Goal: Task Accomplishment & Management: Manage account settings

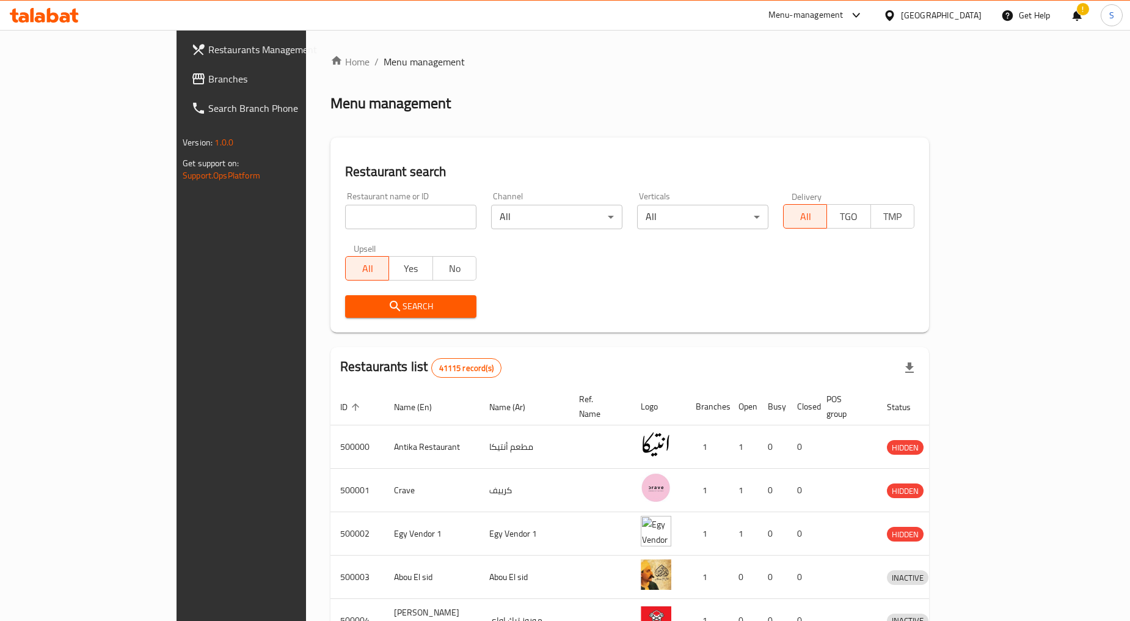
click at [974, 15] on div "Egypt" at bounding box center [941, 15] width 81 height 13
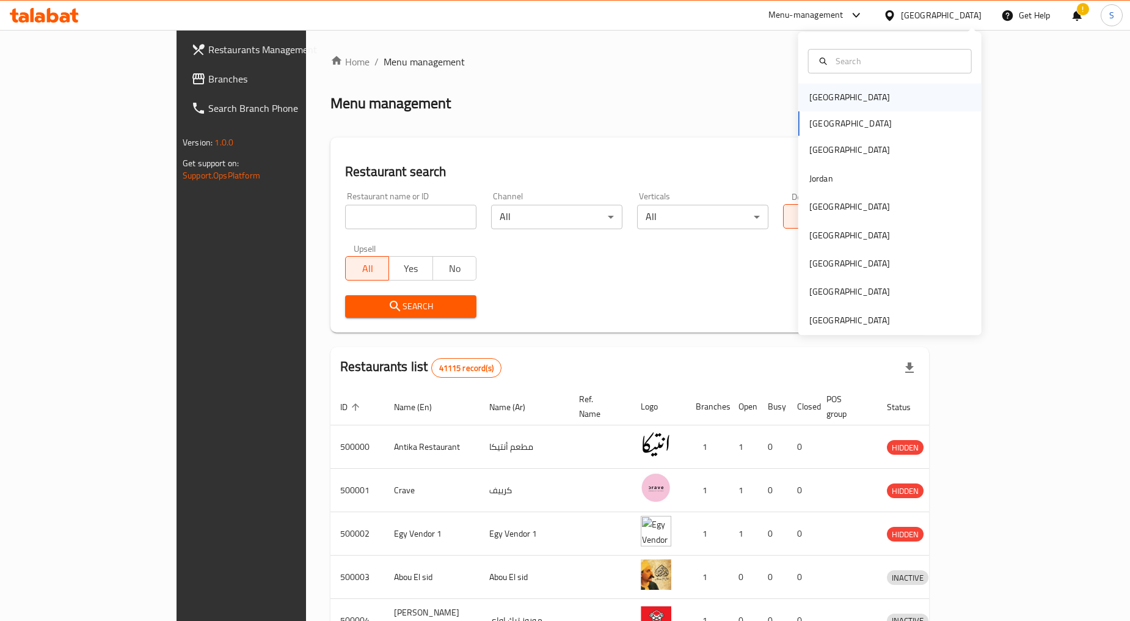
click at [821, 100] on div "[GEOGRAPHIC_DATA]" at bounding box center [849, 96] width 81 height 13
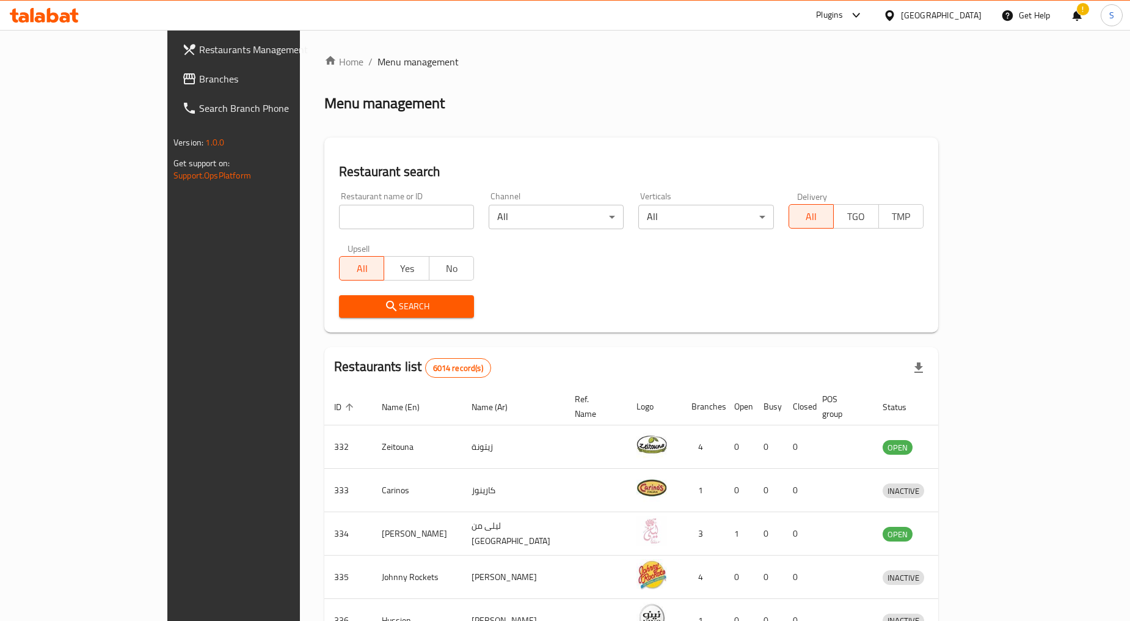
click at [172, 98] on link "Search Branch Phone" at bounding box center [264, 107] width 184 height 29
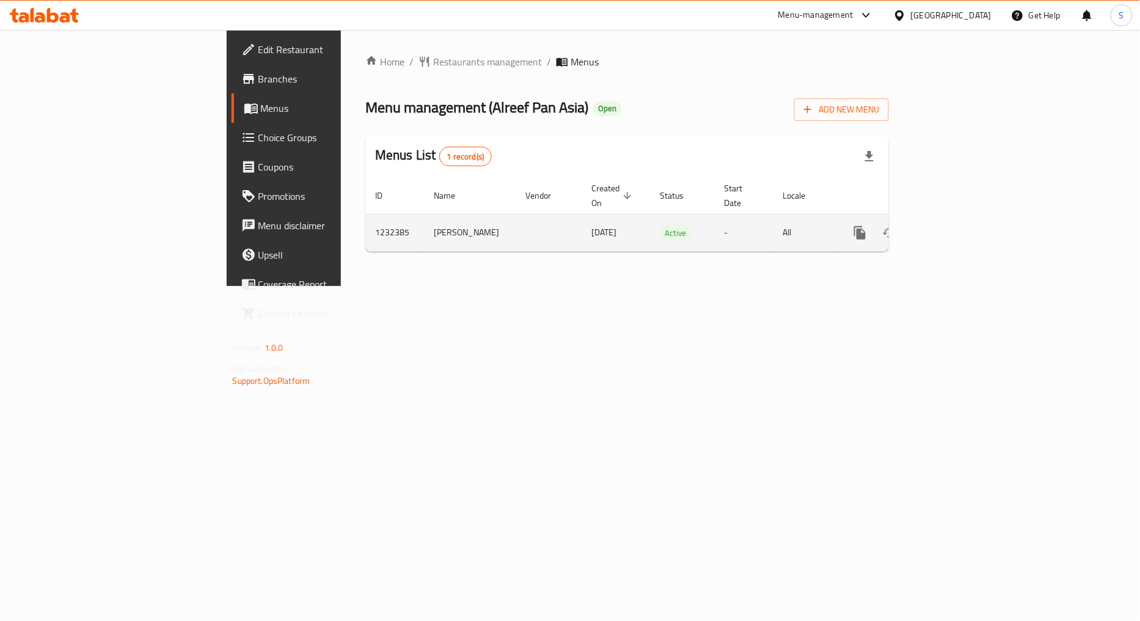
click at [963, 223] on link "enhanced table" at bounding box center [947, 232] width 29 height 29
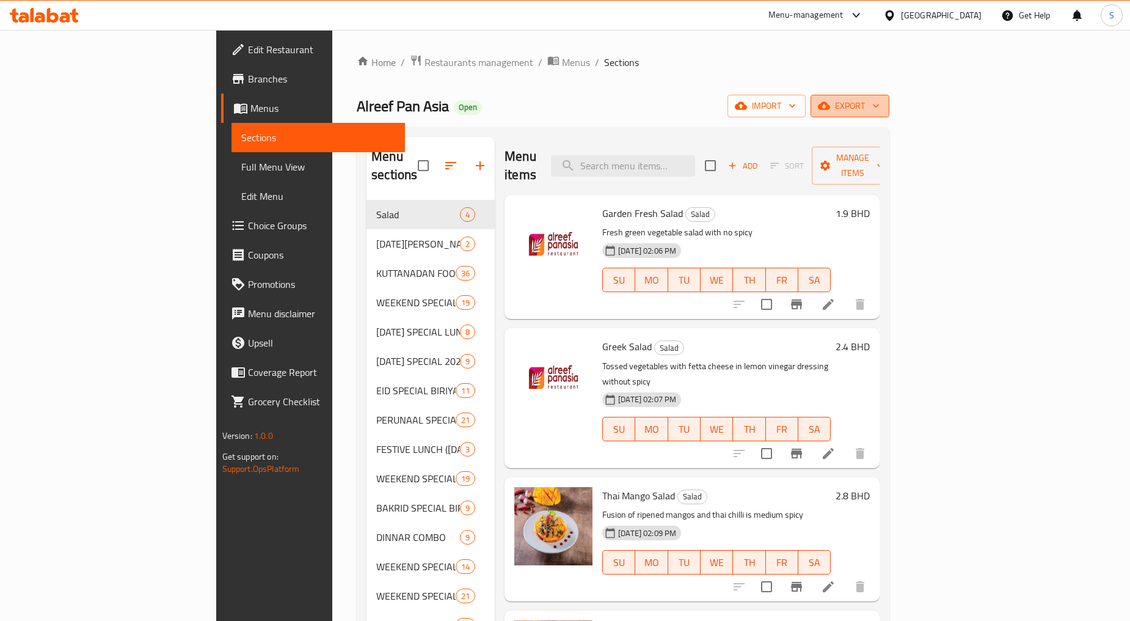
click at [880, 107] on span "export" at bounding box center [849, 105] width 59 height 15
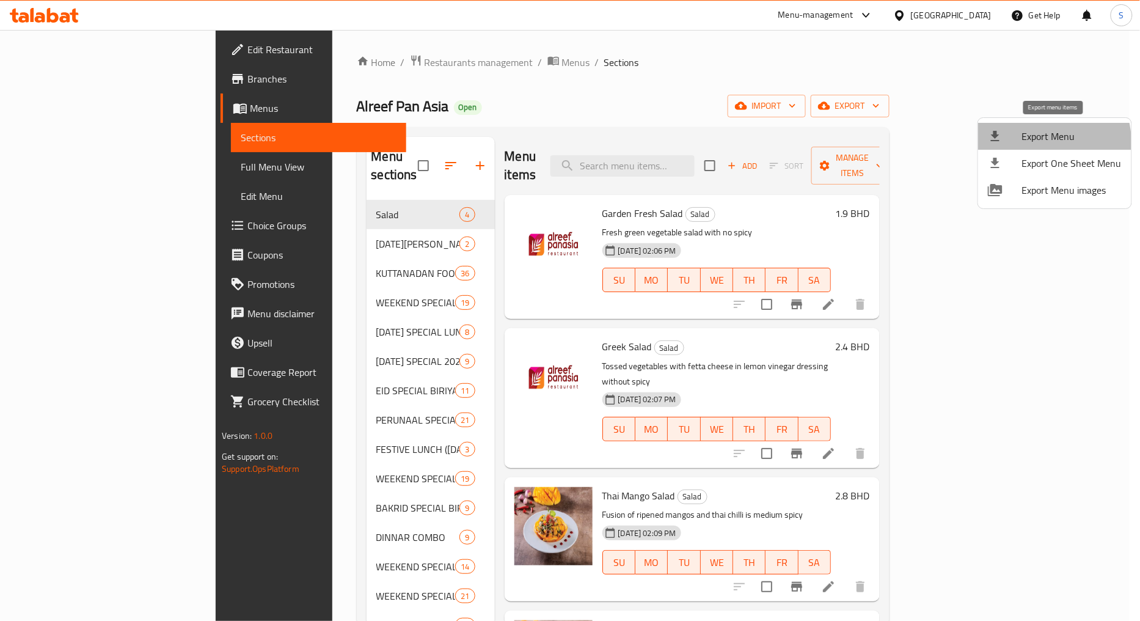
click at [1025, 144] on li "Export Menu" at bounding box center [1054, 136] width 153 height 27
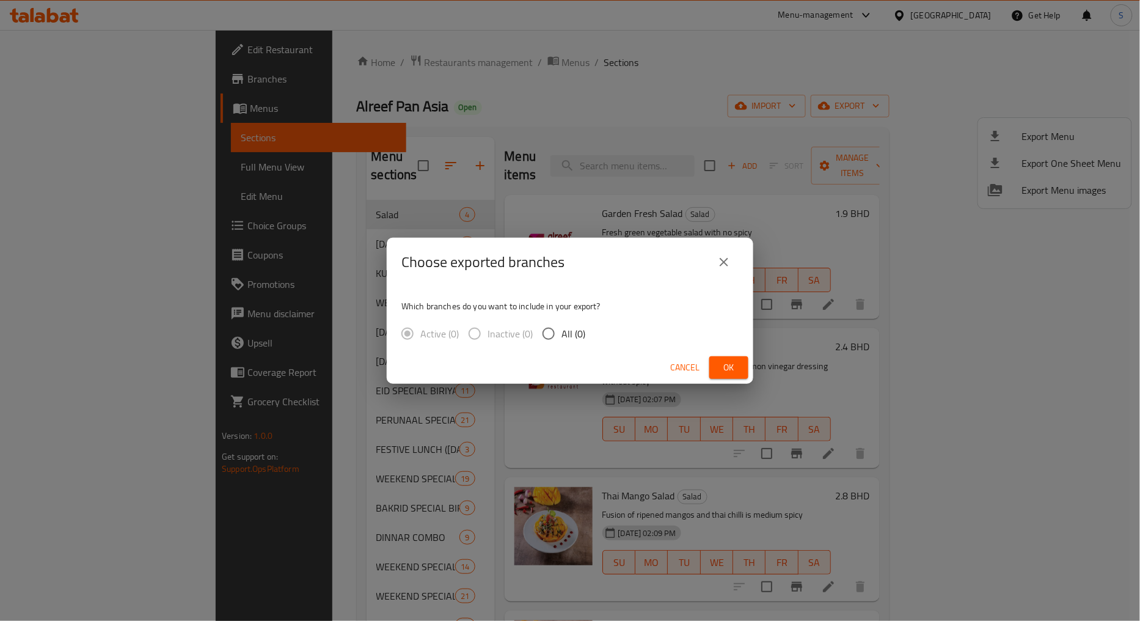
click at [577, 344] on label "All (0)" at bounding box center [560, 334] width 49 height 26
click at [561, 344] on input "All (0)" at bounding box center [549, 334] width 26 height 26
radio input "true"
click at [729, 266] on icon "close" at bounding box center [724, 262] width 15 height 15
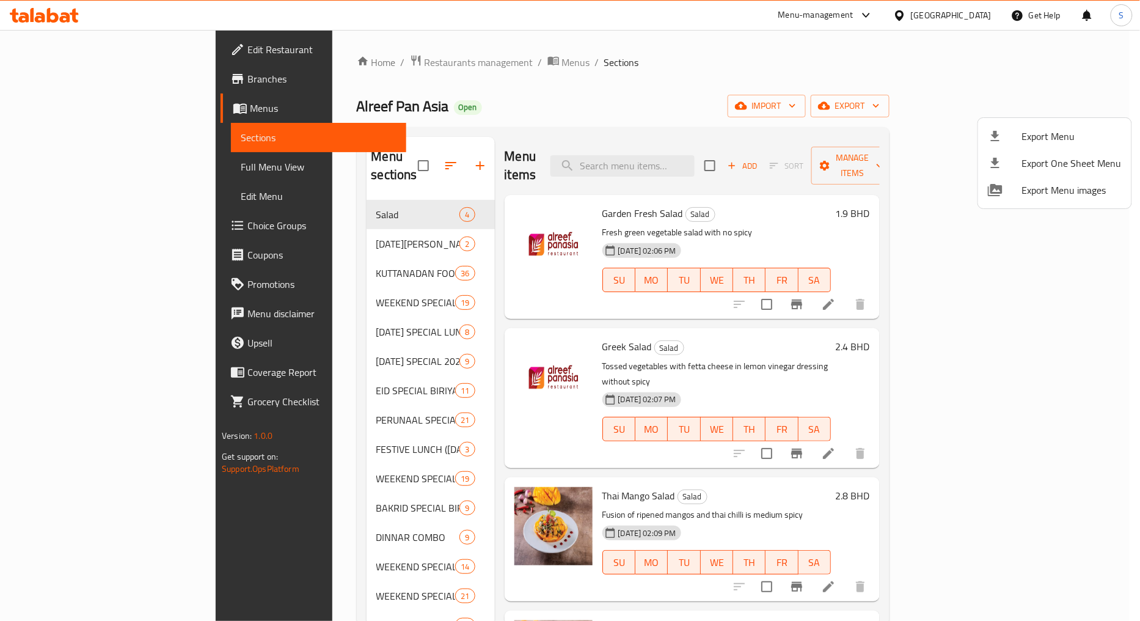
click at [765, 94] on div at bounding box center [570, 310] width 1140 height 621
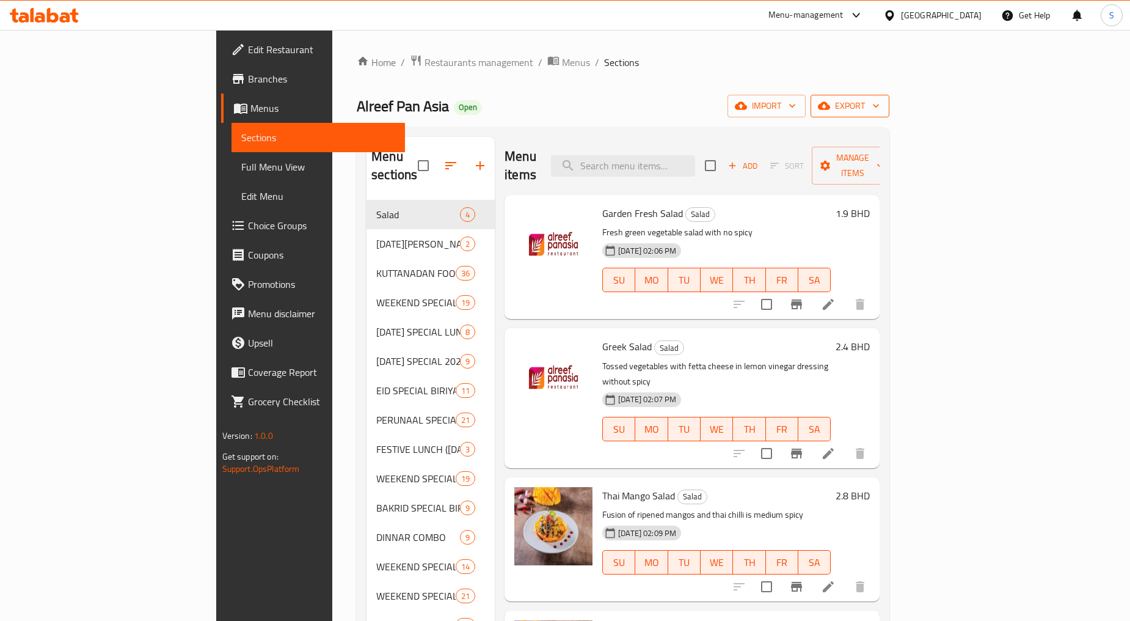
click at [880, 105] on span "export" at bounding box center [849, 105] width 59 height 15
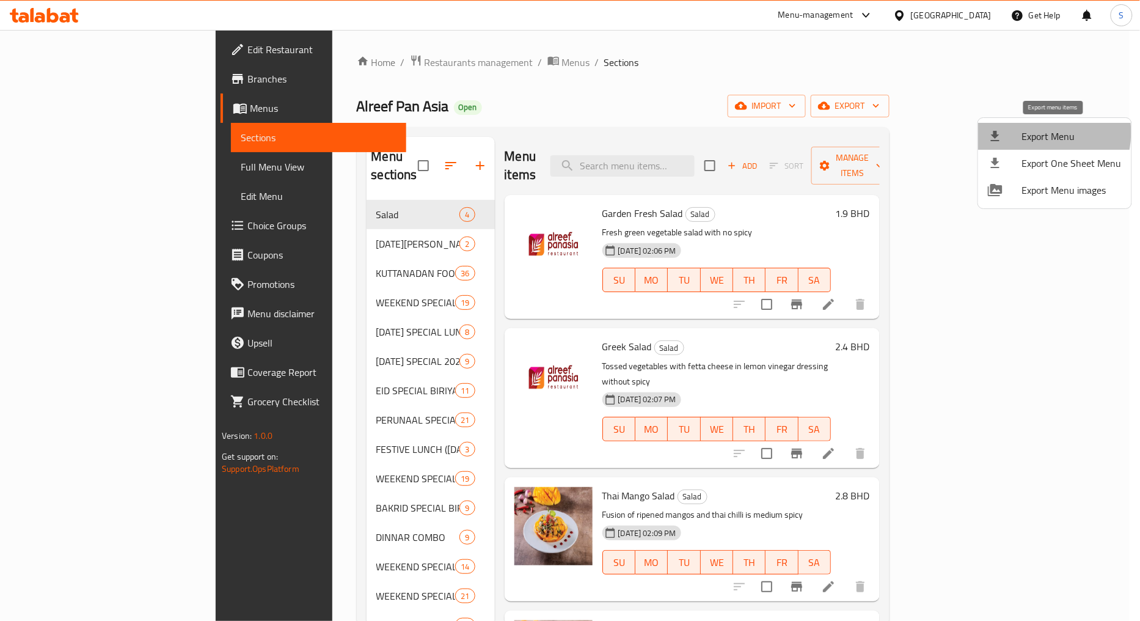
click at [1037, 133] on span "Export Menu" at bounding box center [1072, 136] width 100 height 15
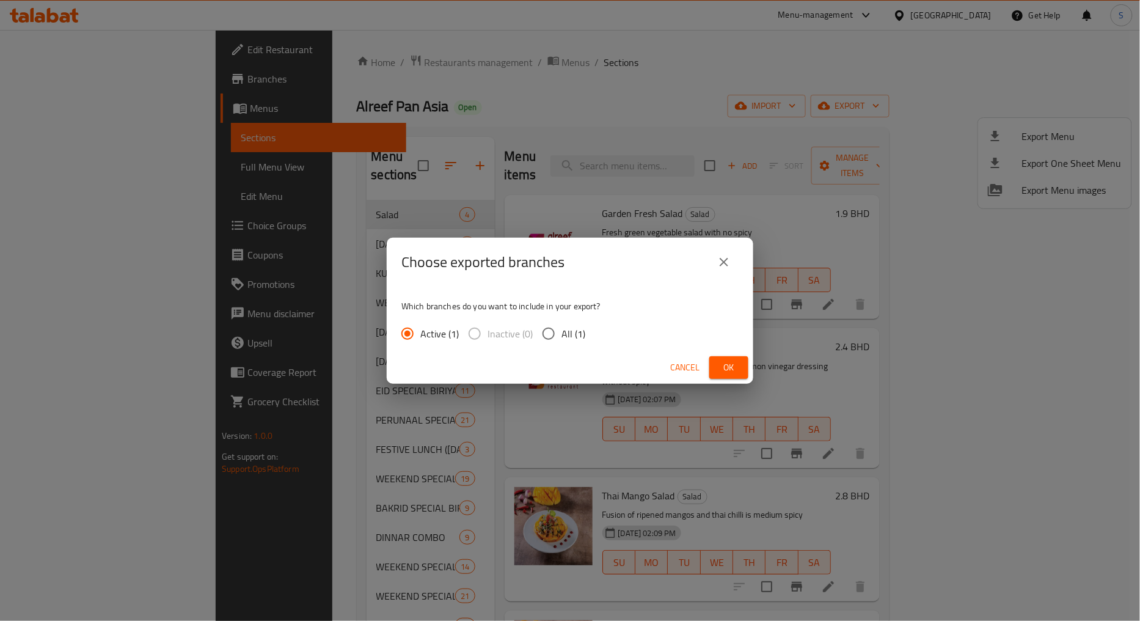
click at [567, 327] on span "All (1)" at bounding box center [573, 333] width 24 height 15
click at [561, 327] on input "All (1)" at bounding box center [549, 334] width 26 height 26
radio input "true"
click at [731, 367] on span "Ok" at bounding box center [729, 367] width 20 height 15
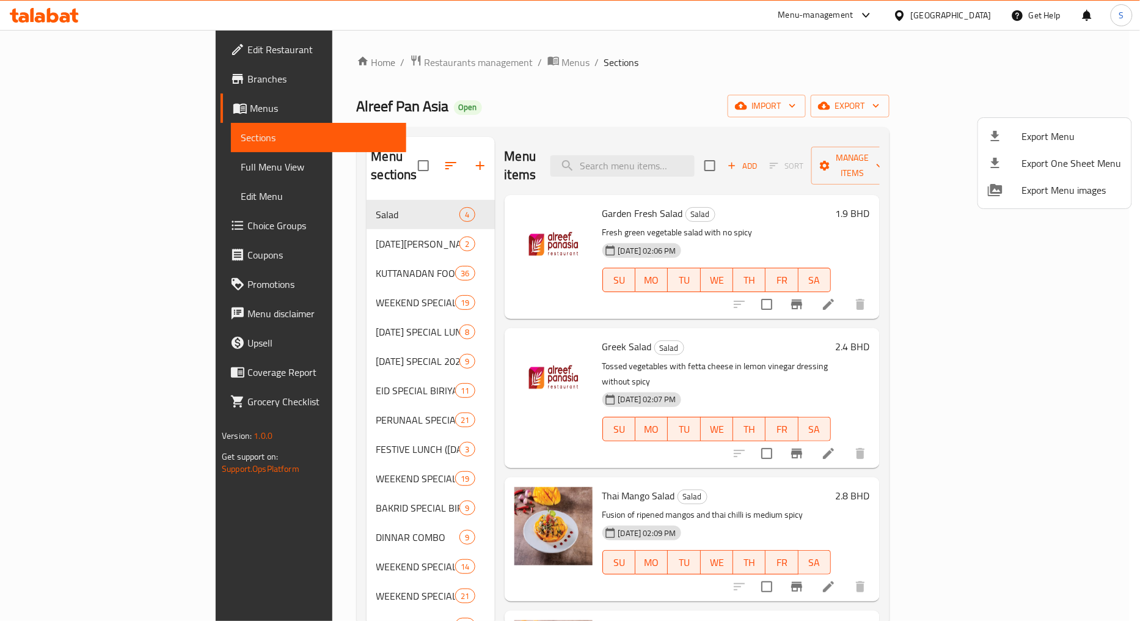
click at [607, 86] on div at bounding box center [570, 310] width 1140 height 621
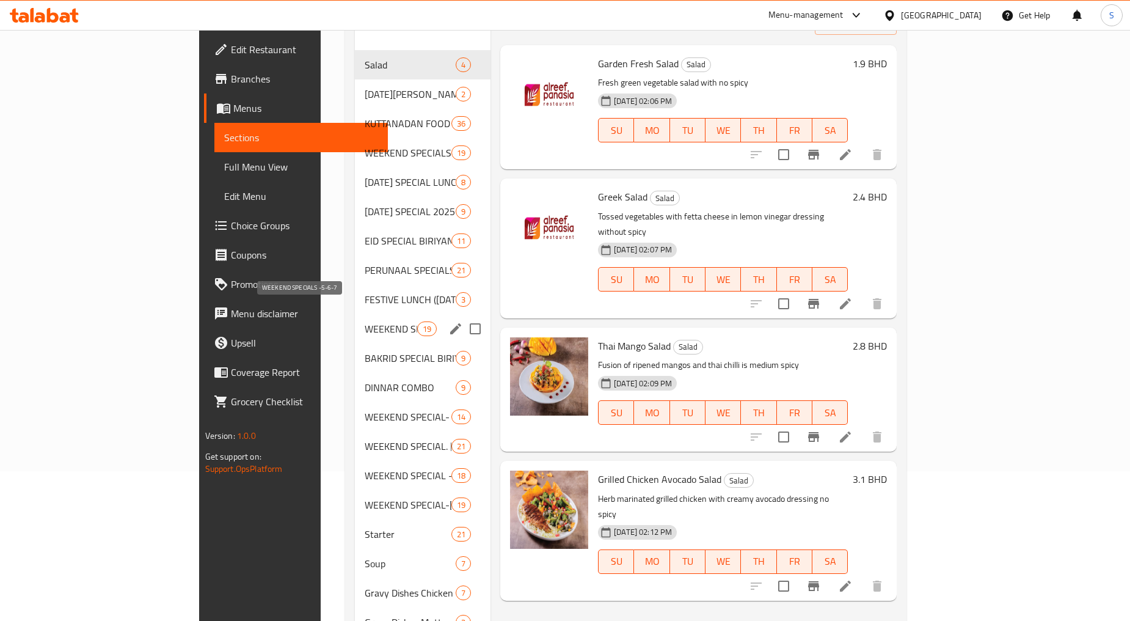
scroll to position [203, 0]
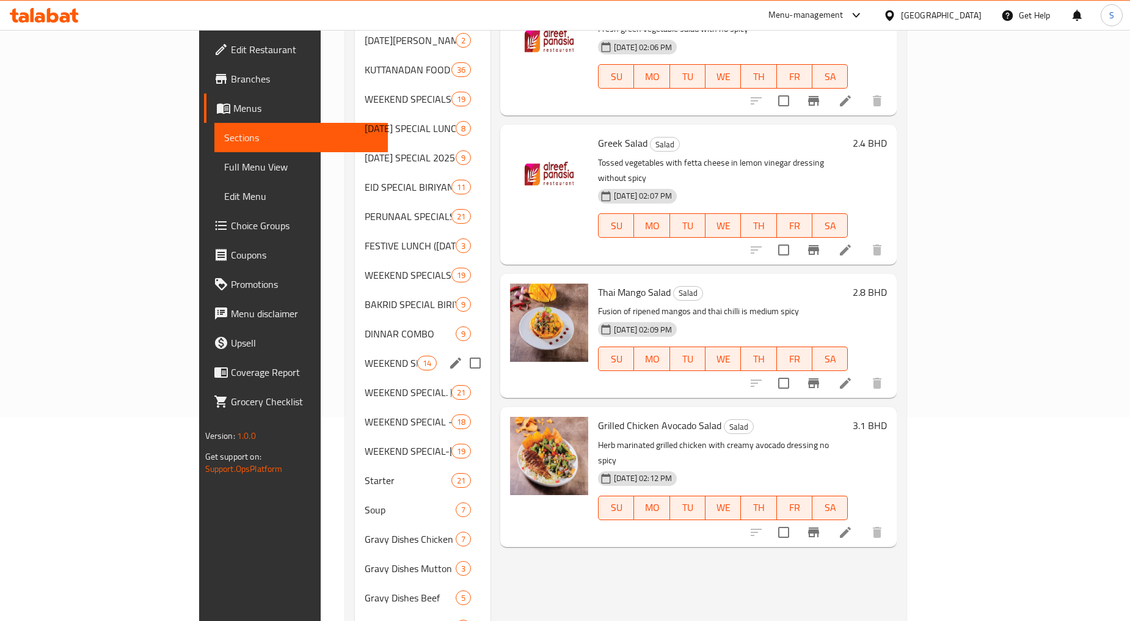
click at [355, 378] on div "WEEKEND SPECIAL. AUG -28-29 21" at bounding box center [423, 392] width 136 height 29
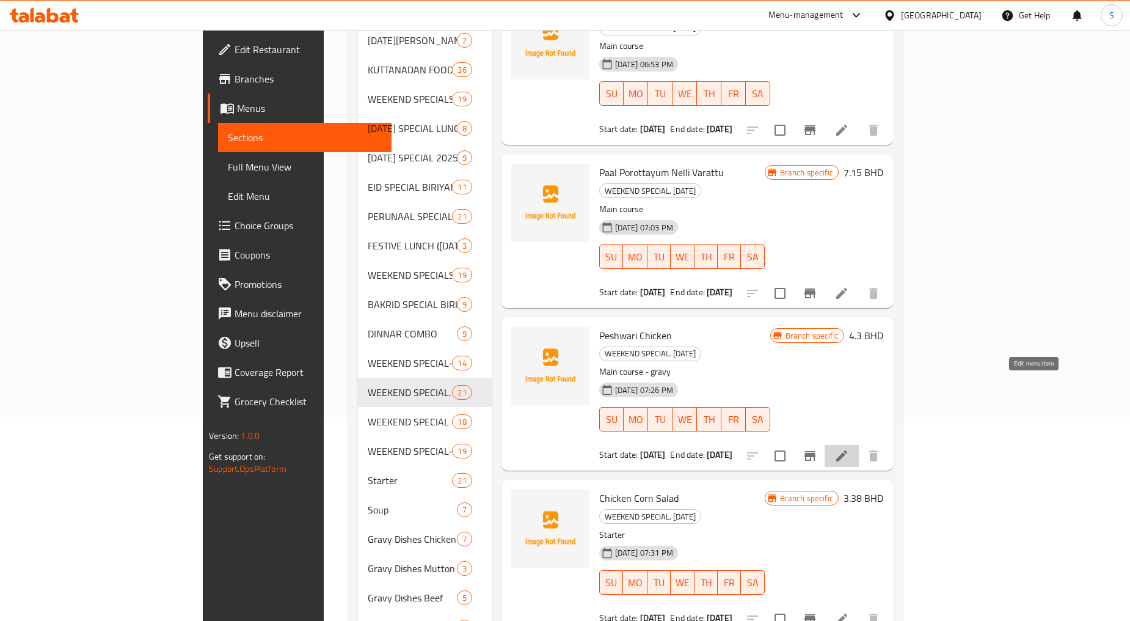
click at [849, 448] on icon at bounding box center [841, 455] width 15 height 15
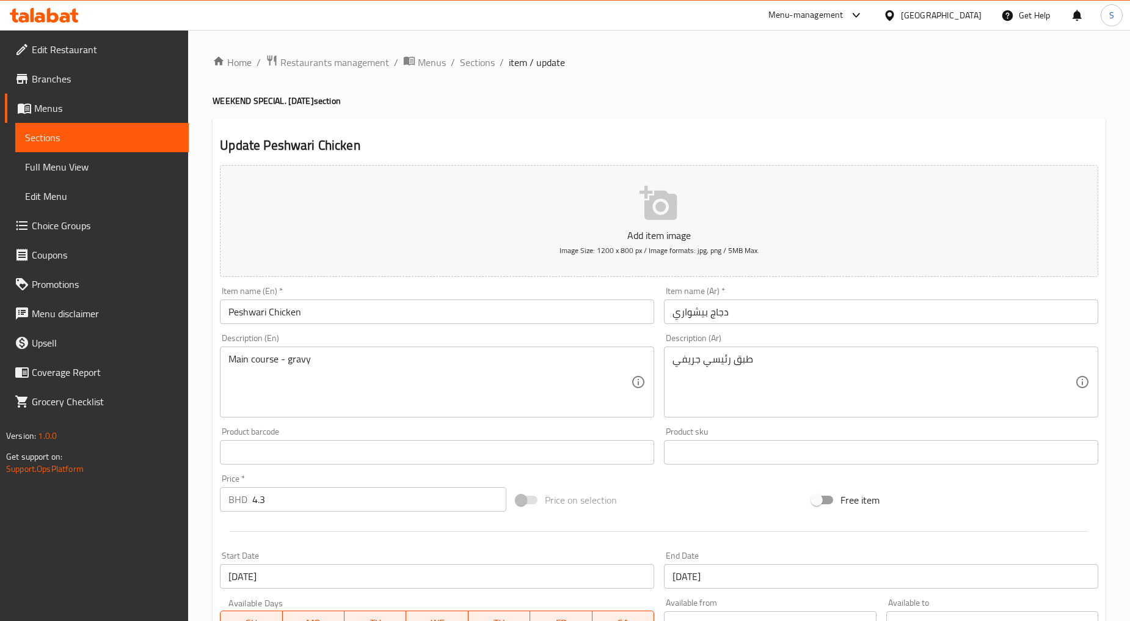
click at [474, 52] on div "Home / Restaurants management / Menus / Sections / item / update WEEKEND SPECIA…" at bounding box center [659, 446] width 942 height 833
click at [481, 62] on span "Sections" at bounding box center [477, 62] width 35 height 15
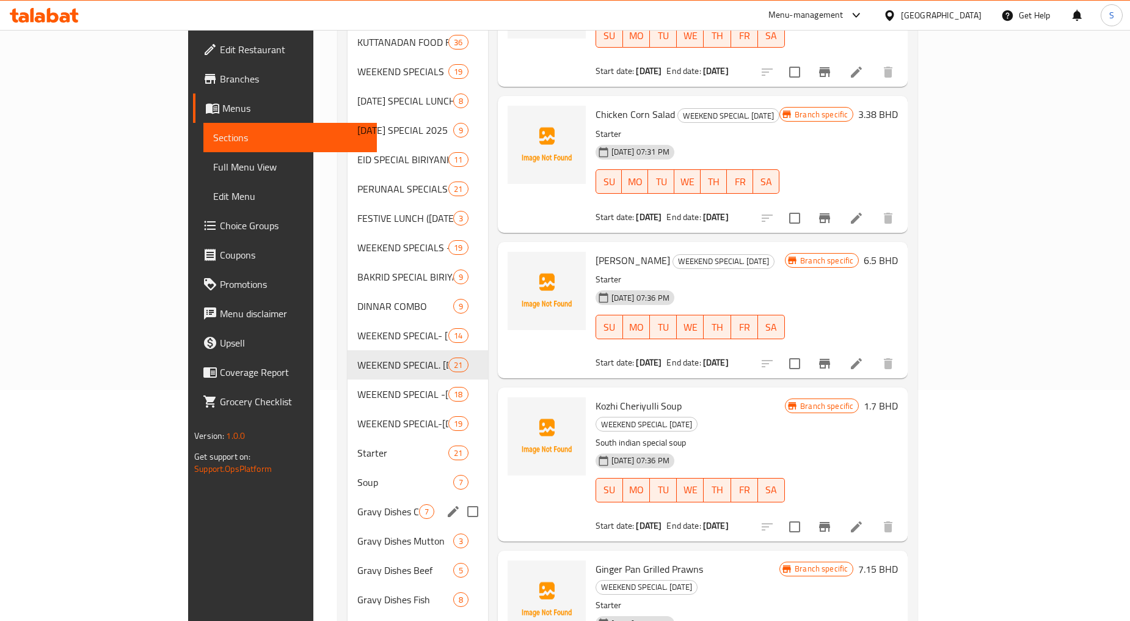
scroll to position [271, 0]
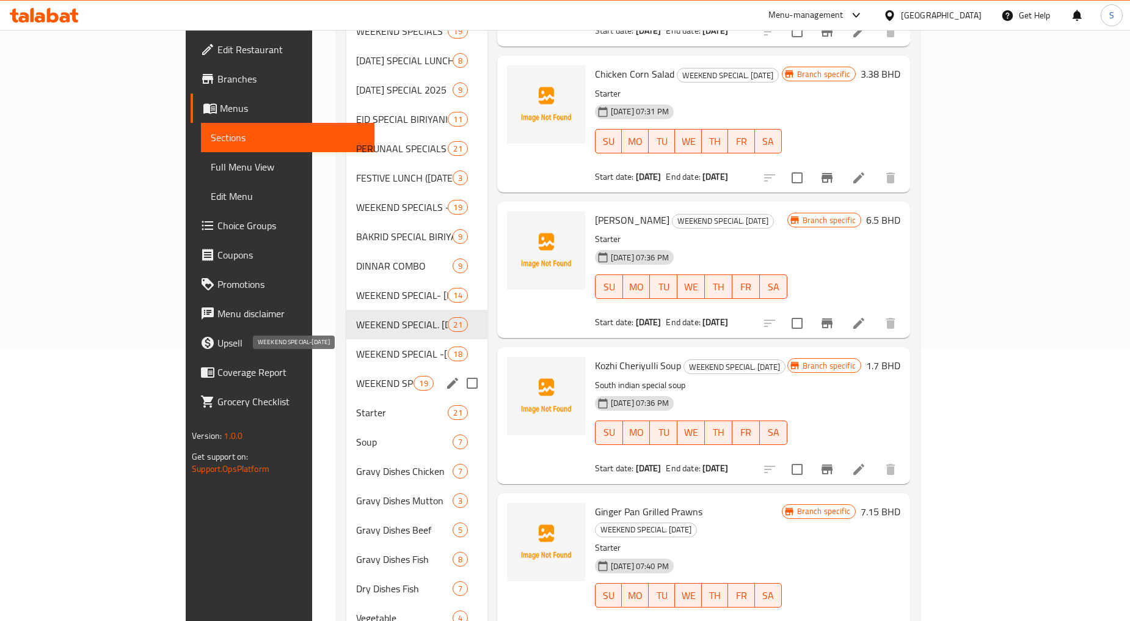
click at [356, 376] on span "WEEKEND SPECIAL-[DATE]" at bounding box center [384, 383] width 57 height 15
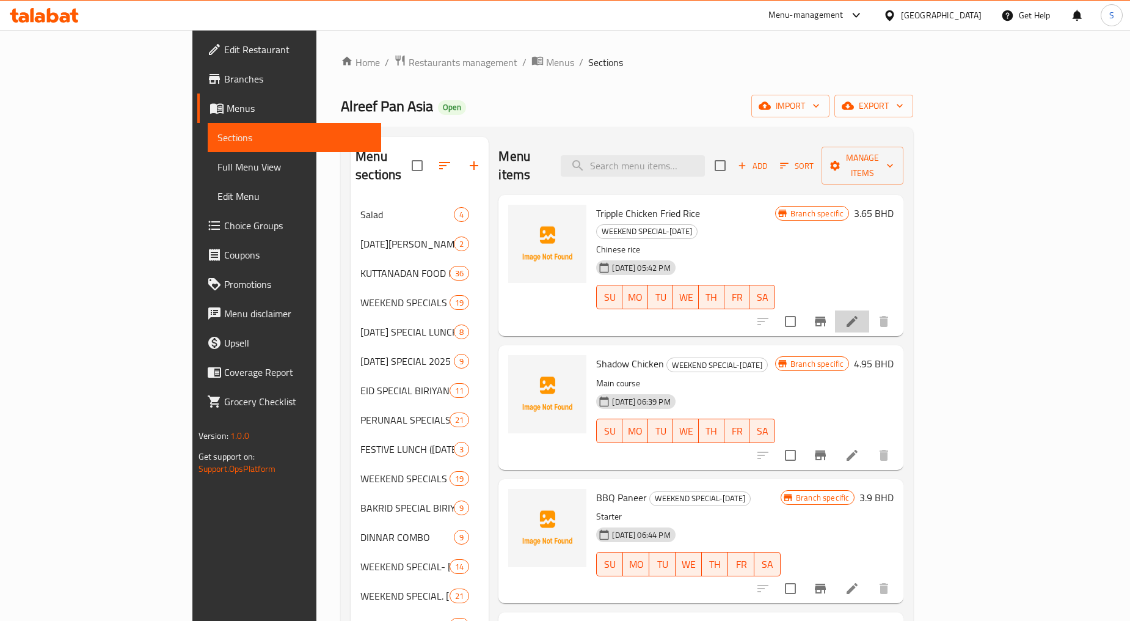
click at [869, 310] on li at bounding box center [852, 321] width 34 height 22
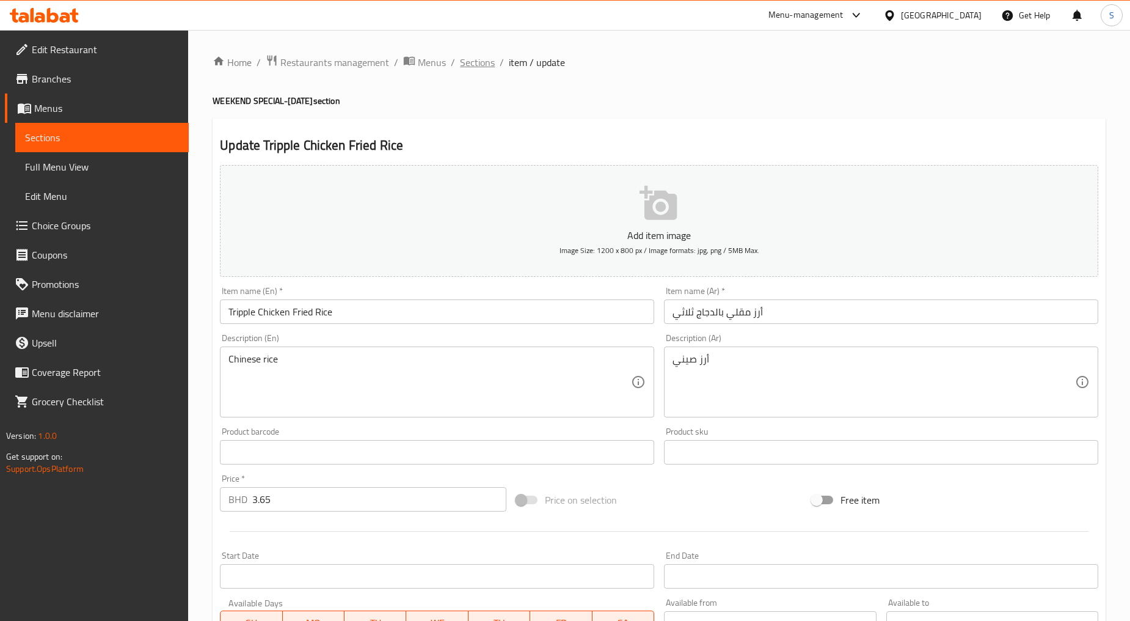
click at [487, 64] on span "Sections" at bounding box center [477, 62] width 35 height 15
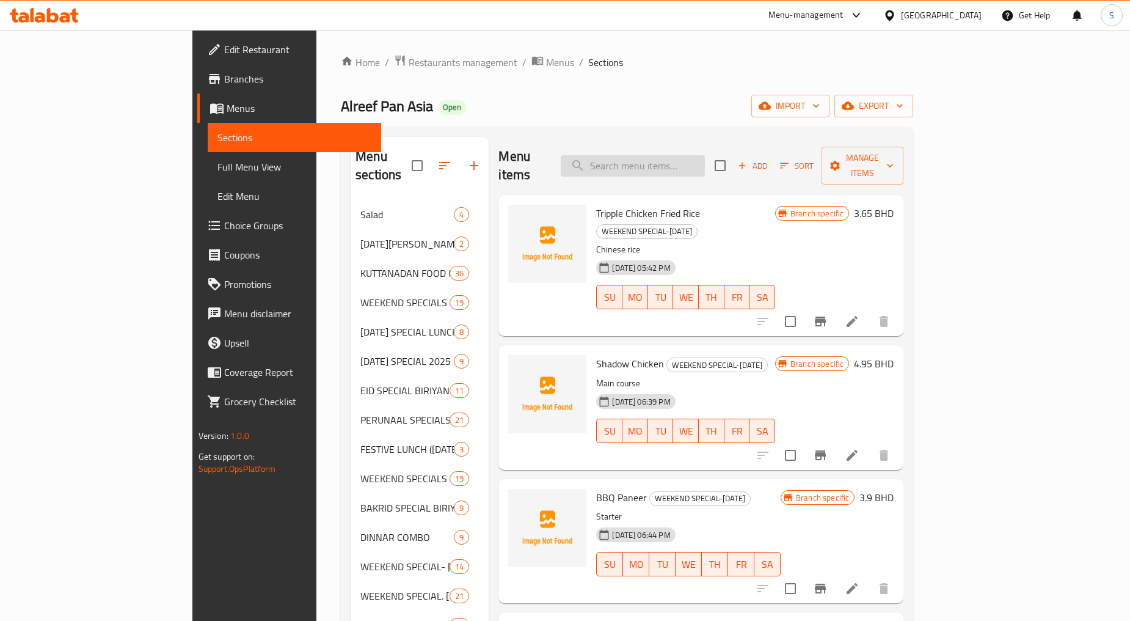
click at [705, 157] on input "search" at bounding box center [633, 165] width 144 height 21
paste input "جاتا كي بولاو"
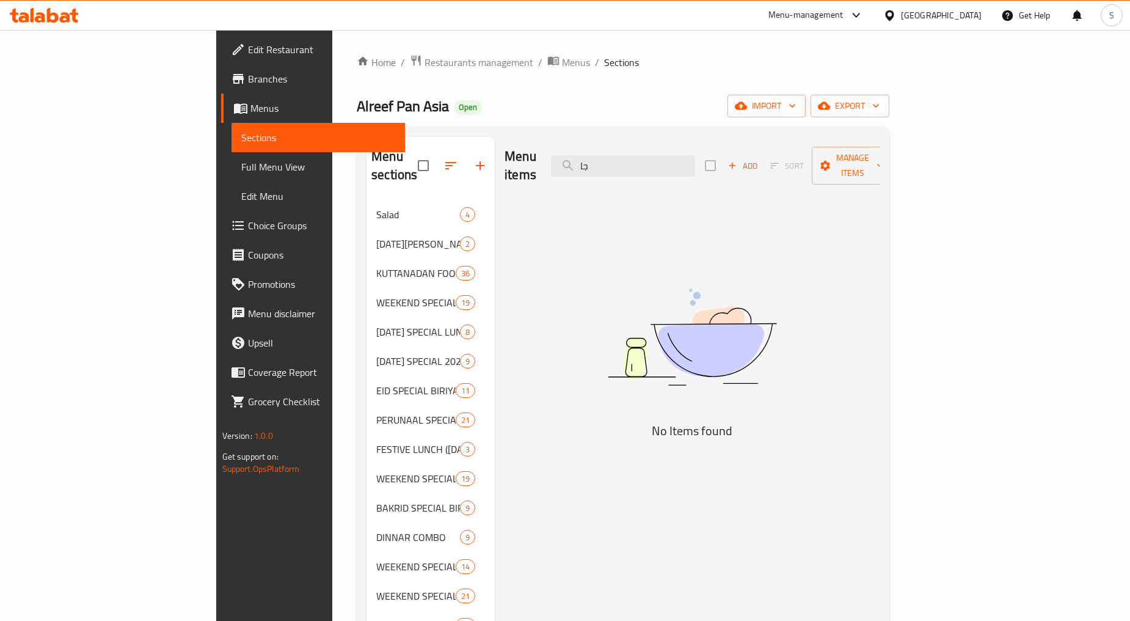
type input "ج"
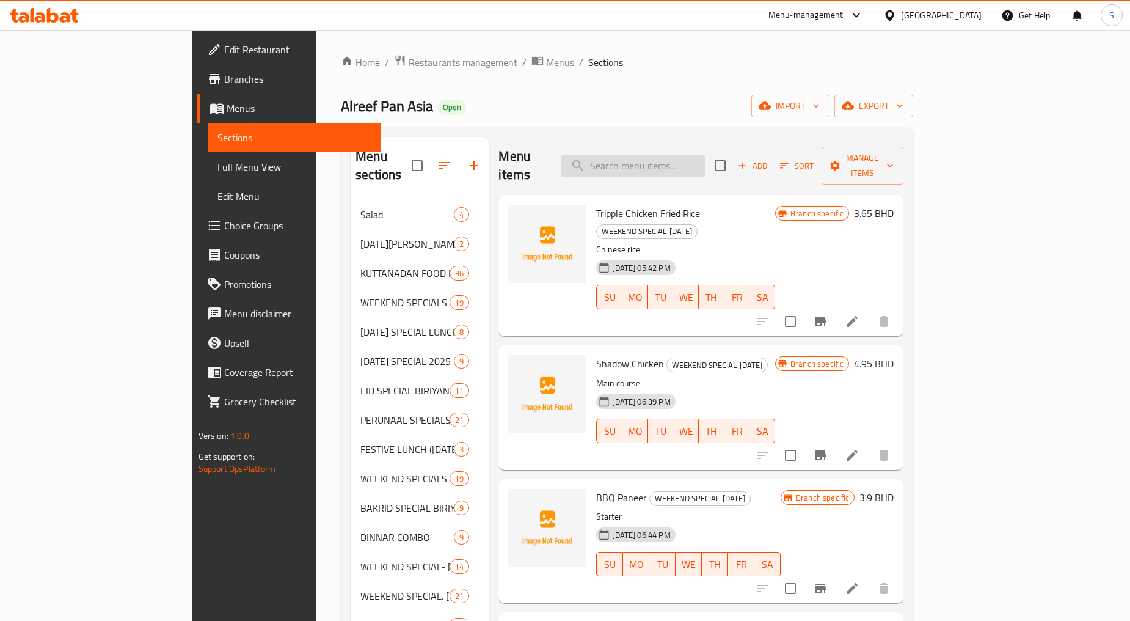
click at [692, 155] on input "search" at bounding box center [633, 165] width 144 height 21
paste input "GATTA KE [GEOGRAPHIC_DATA]"
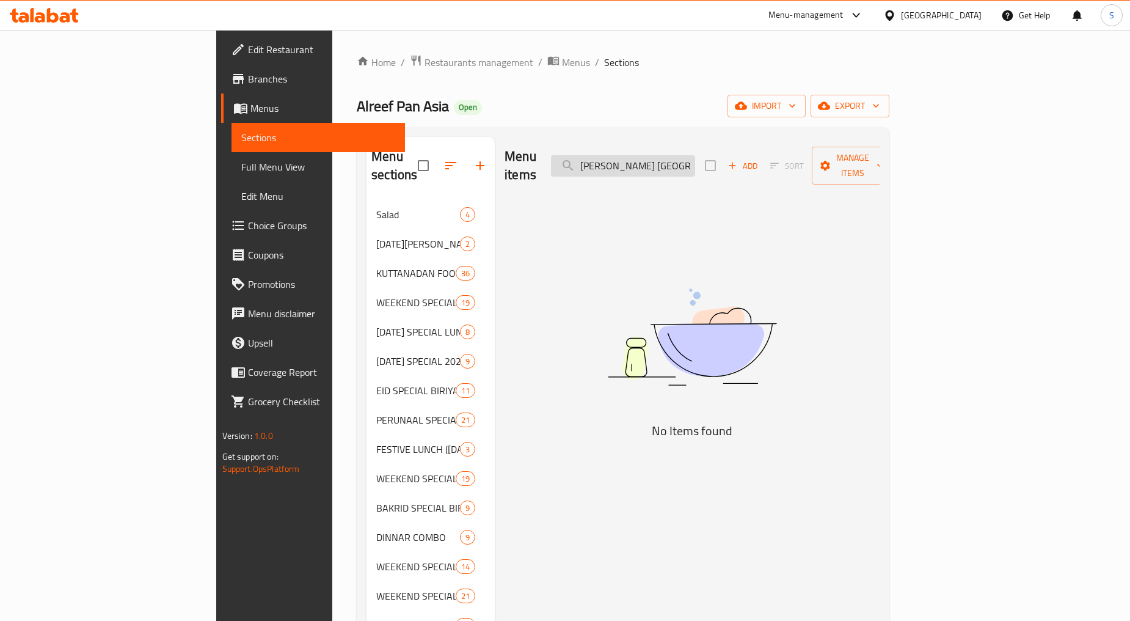
click at [695, 159] on input "GATTA KE [GEOGRAPHIC_DATA]" at bounding box center [623, 165] width 144 height 21
click at [676, 156] on input "gatta ke pulao" at bounding box center [623, 165] width 144 height 21
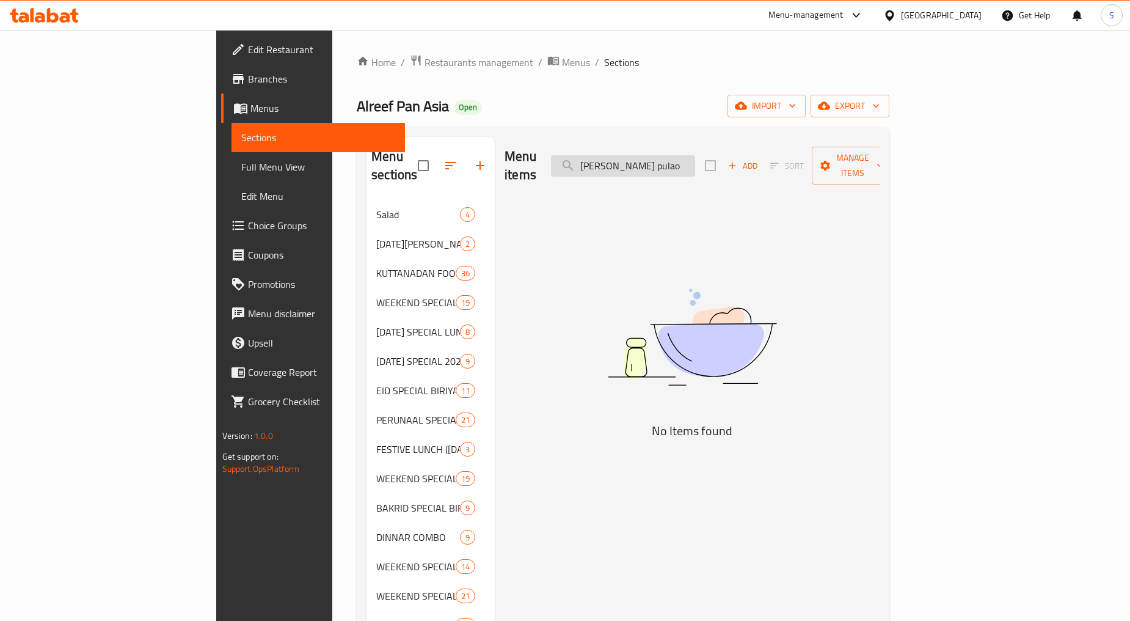
click at [676, 156] on input "gatta ke pulao" at bounding box center [623, 165] width 144 height 21
click at [695, 157] on input "Gatta Ke Pulao" at bounding box center [623, 165] width 144 height 21
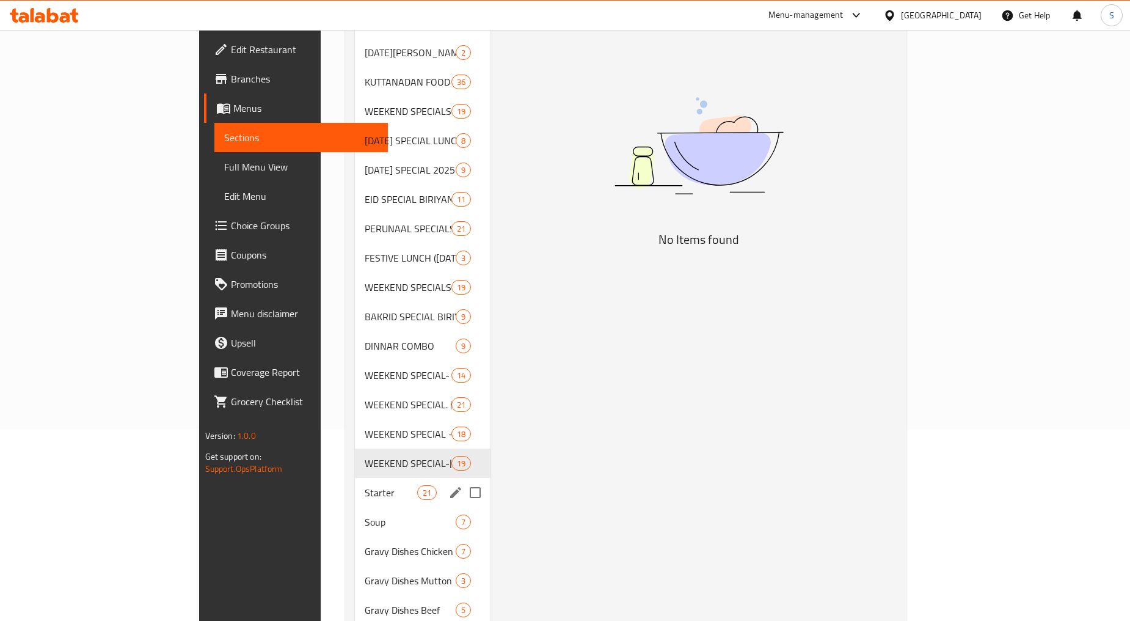
scroll to position [203, 0]
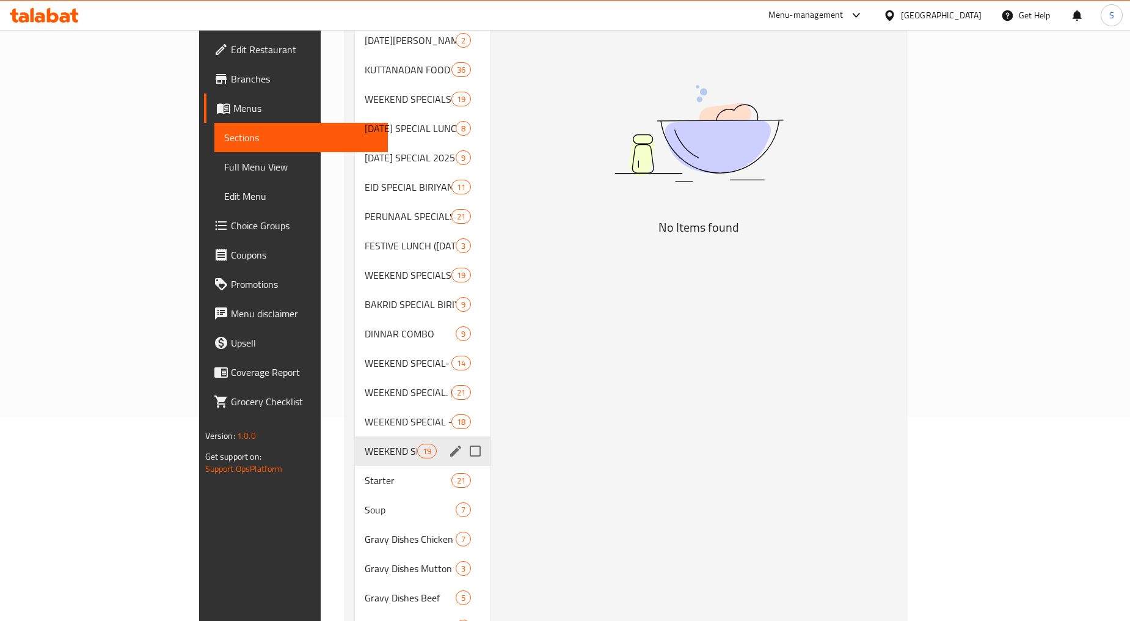
type input "Gatta Ke Pulao"
click at [365, 443] on span "WEEKEND SPECIAL-[DATE]" at bounding box center [391, 450] width 52 height 15
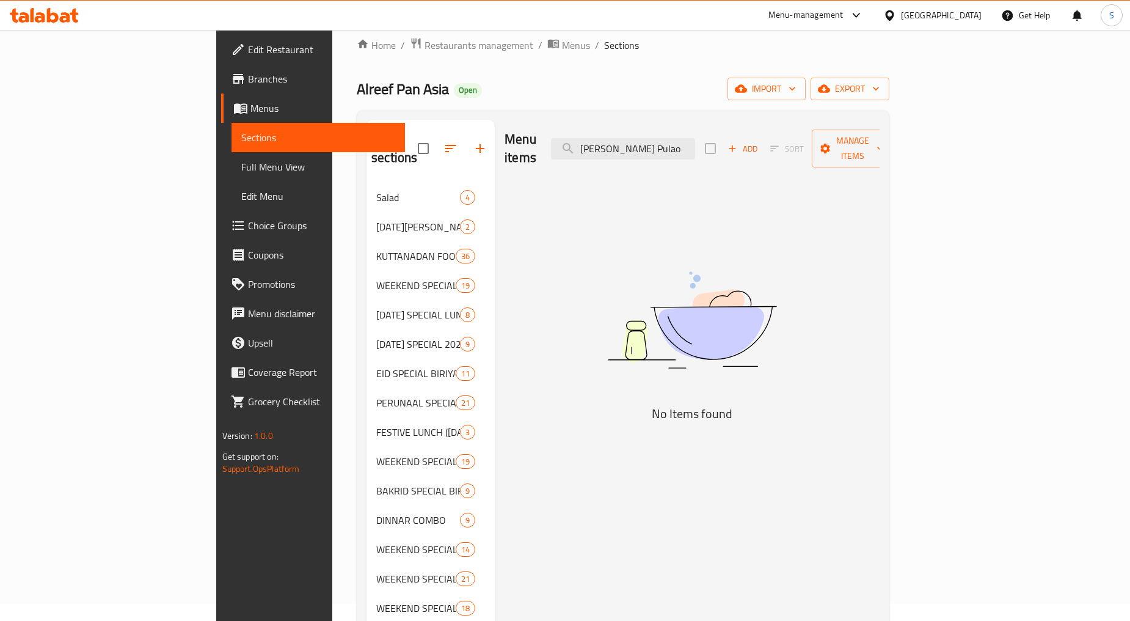
scroll to position [0, 0]
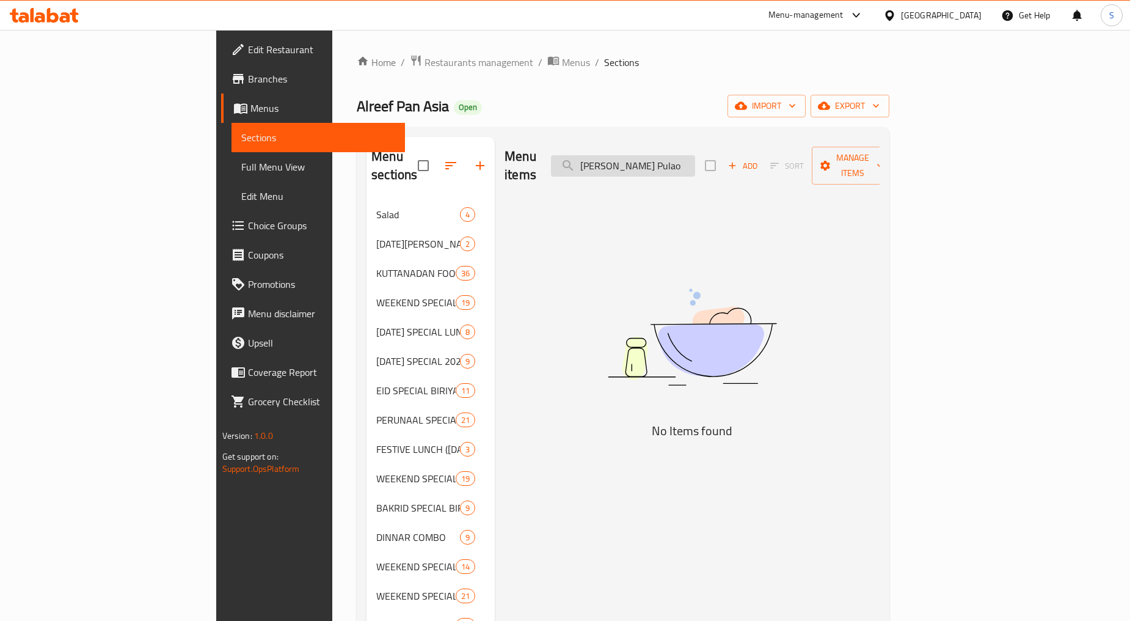
click at [695, 162] on input "Gatta Ke Pulao" at bounding box center [623, 165] width 144 height 21
click at [729, 171] on div "Menu items Gatta Ke Pulao Add Sort Manage items" at bounding box center [692, 166] width 375 height 58
click at [695, 155] on input "Gatta Ke Pulao" at bounding box center [623, 165] width 144 height 21
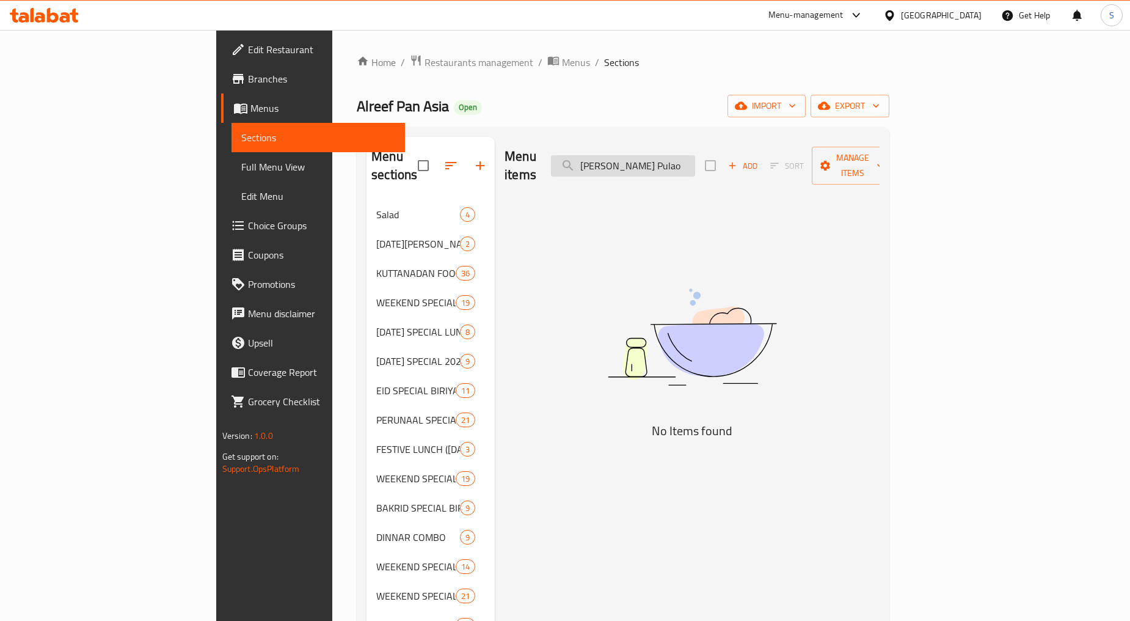
click at [695, 155] on input "Gatta Ke Pulao" at bounding box center [623, 165] width 144 height 21
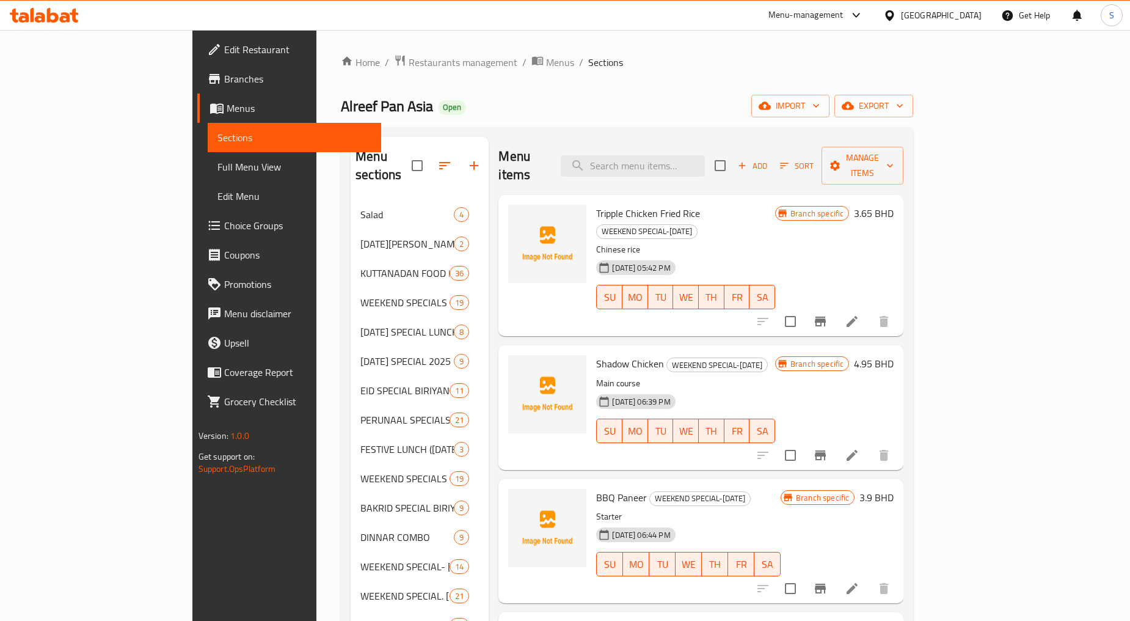
click at [675, 156] on input "search" at bounding box center [633, 165] width 144 height 21
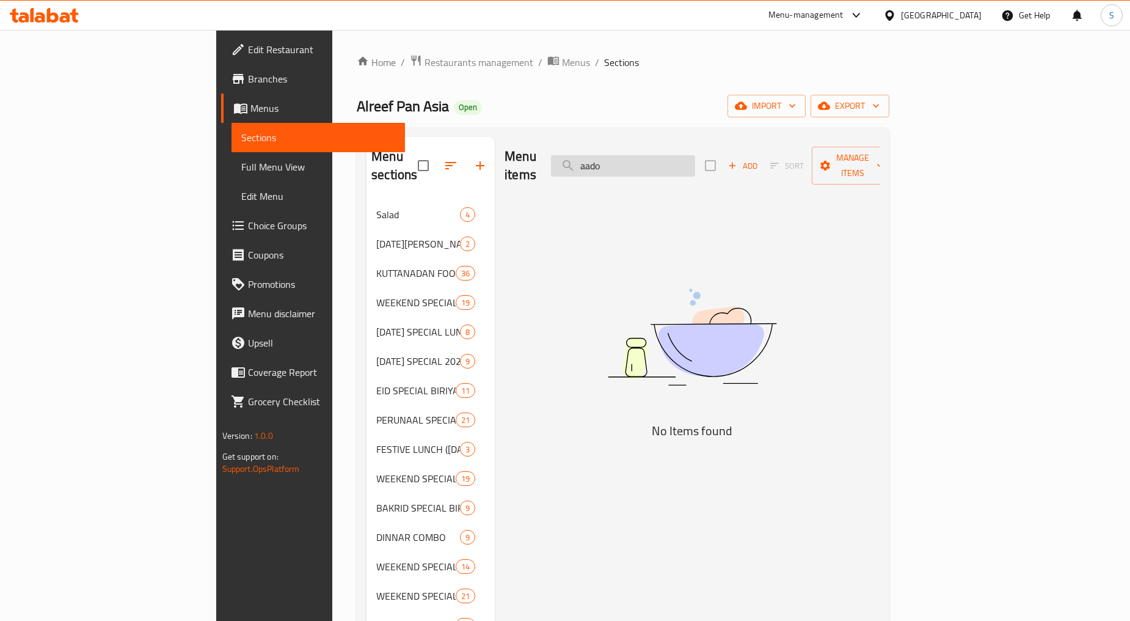
click at [695, 160] on input "aado" at bounding box center [623, 165] width 144 height 21
click at [682, 162] on input "aadu" at bounding box center [623, 165] width 144 height 21
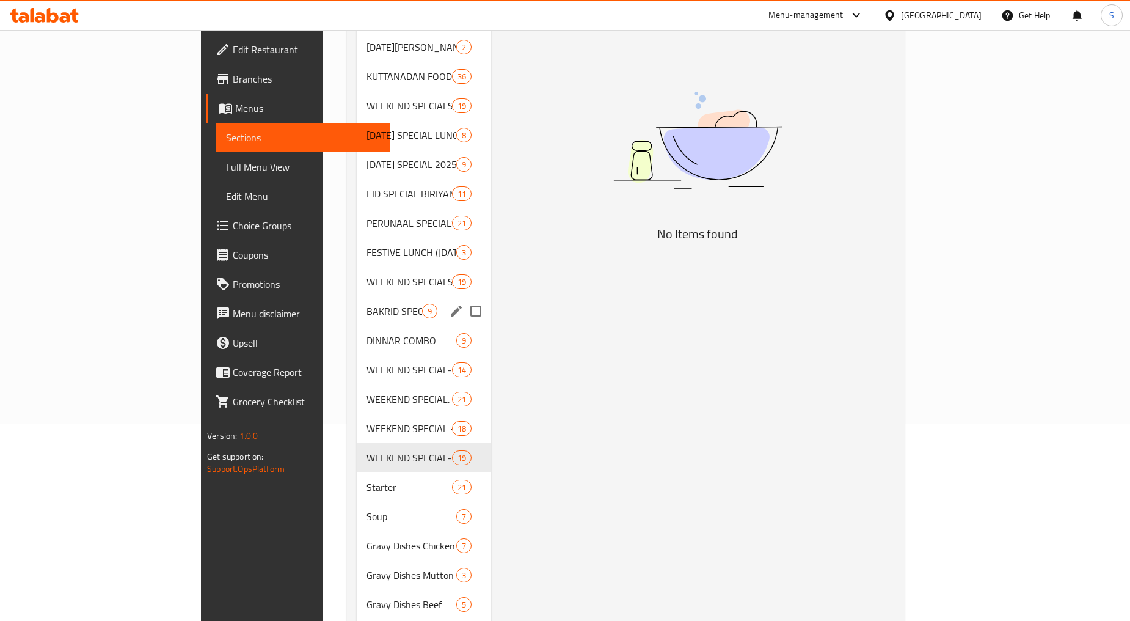
scroll to position [203, 0]
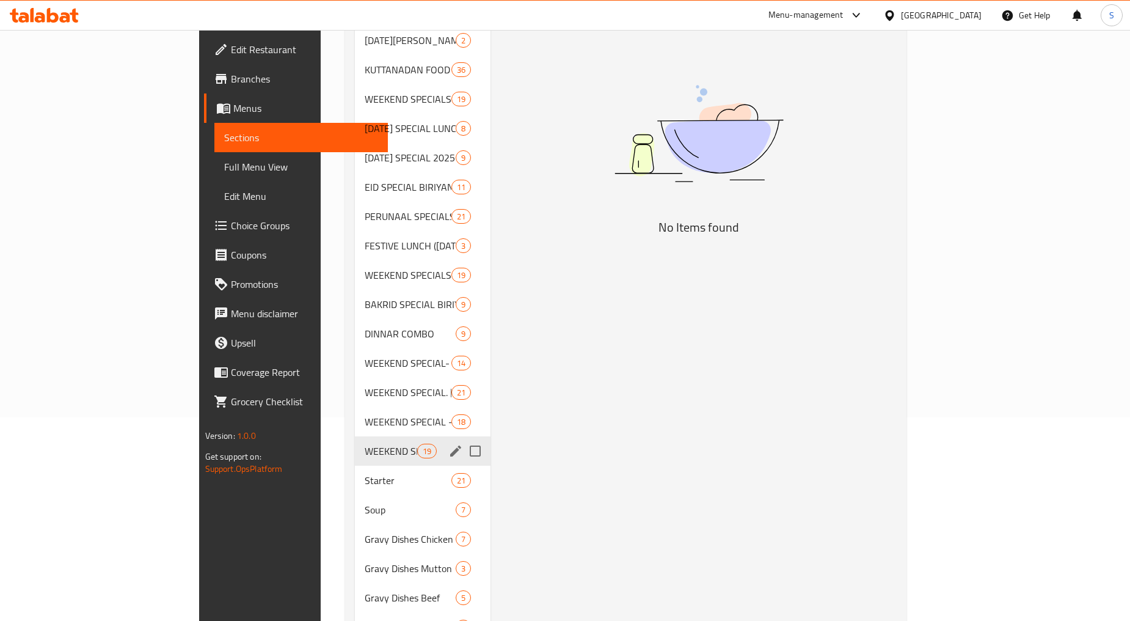
type input "aadu"
click at [365, 443] on span "WEEKEND SPECIAL-[DATE]" at bounding box center [391, 450] width 52 height 15
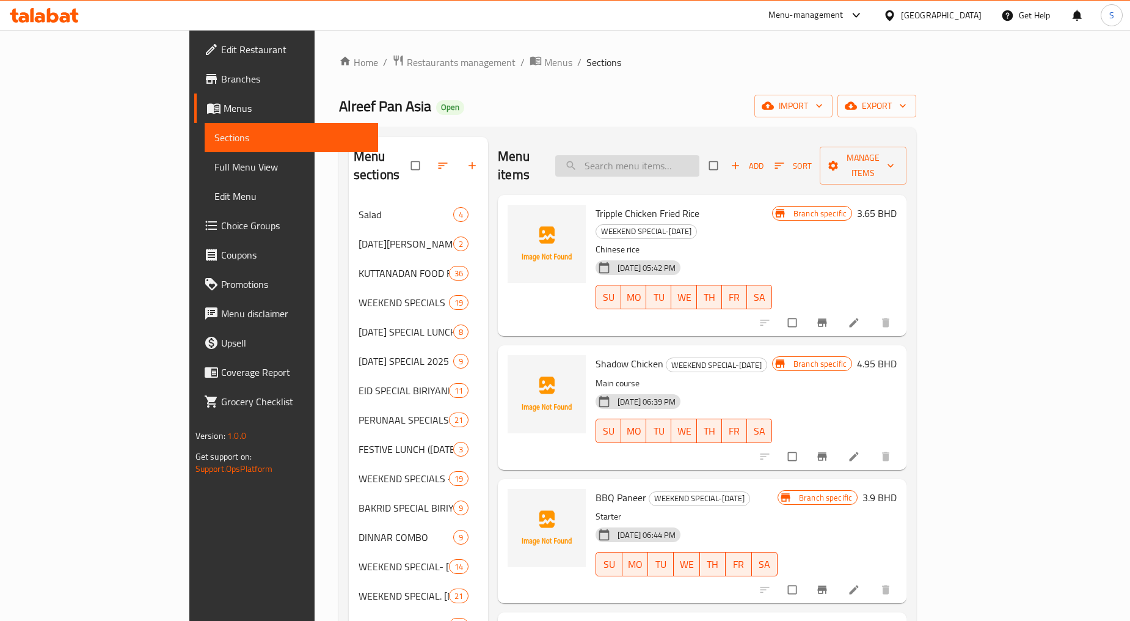
click at [684, 157] on input "search" at bounding box center [627, 165] width 144 height 21
paste input "Aadu Cheirulli Curry"
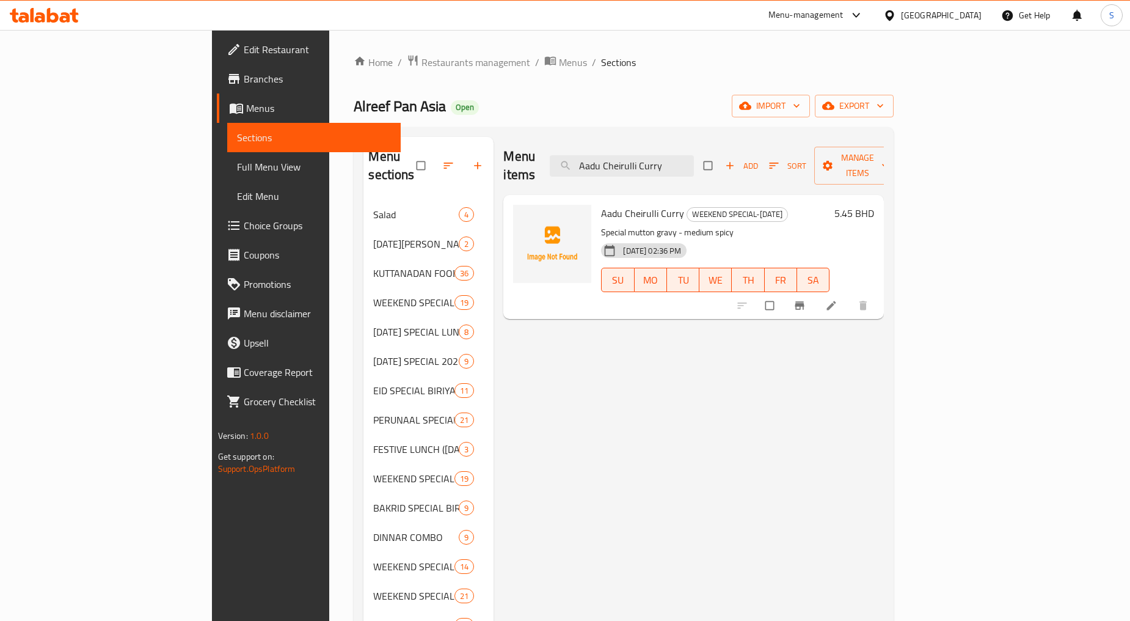
type input "Aadu Cheirulli Curry"
click at [836, 301] on icon at bounding box center [831, 305] width 9 height 9
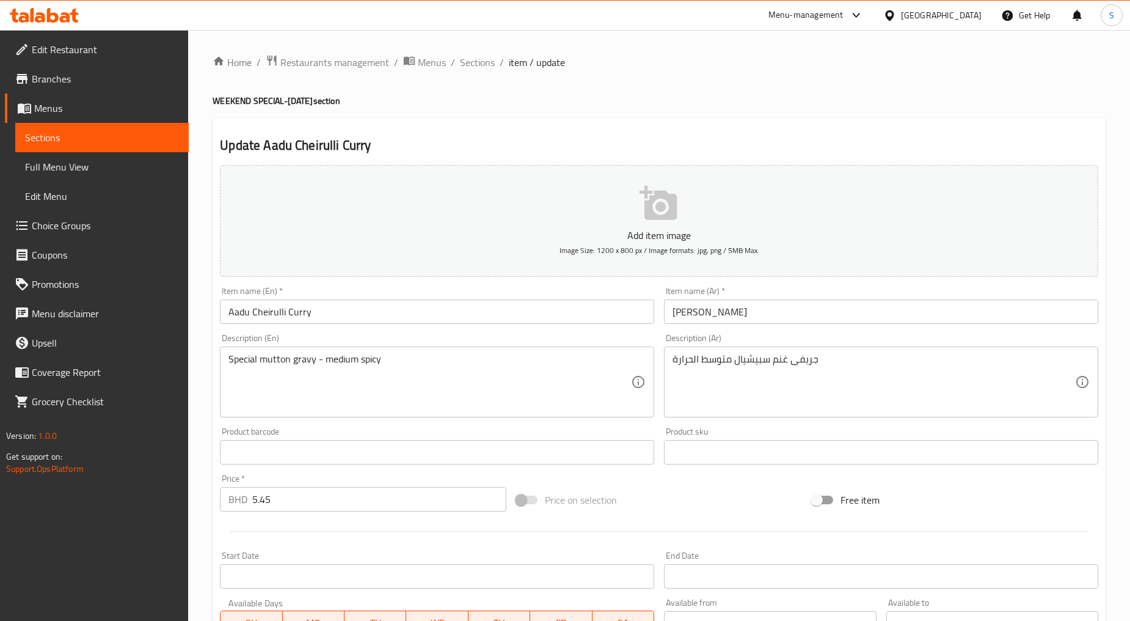
scroll to position [240, 0]
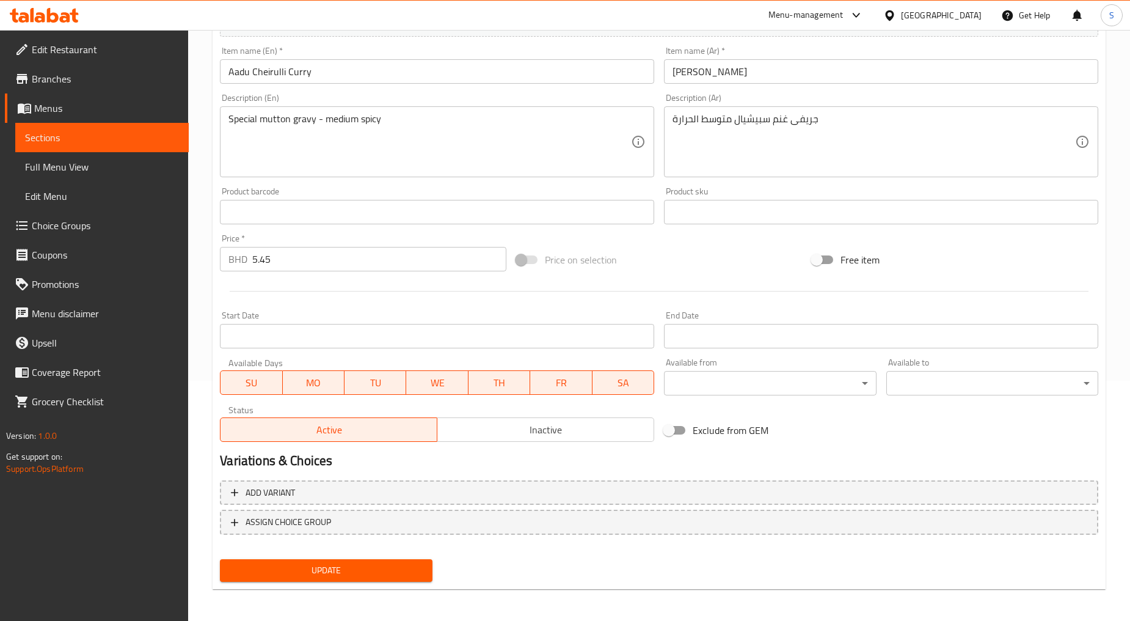
click at [283, 339] on input "Start Date" at bounding box center [437, 336] width 434 height 24
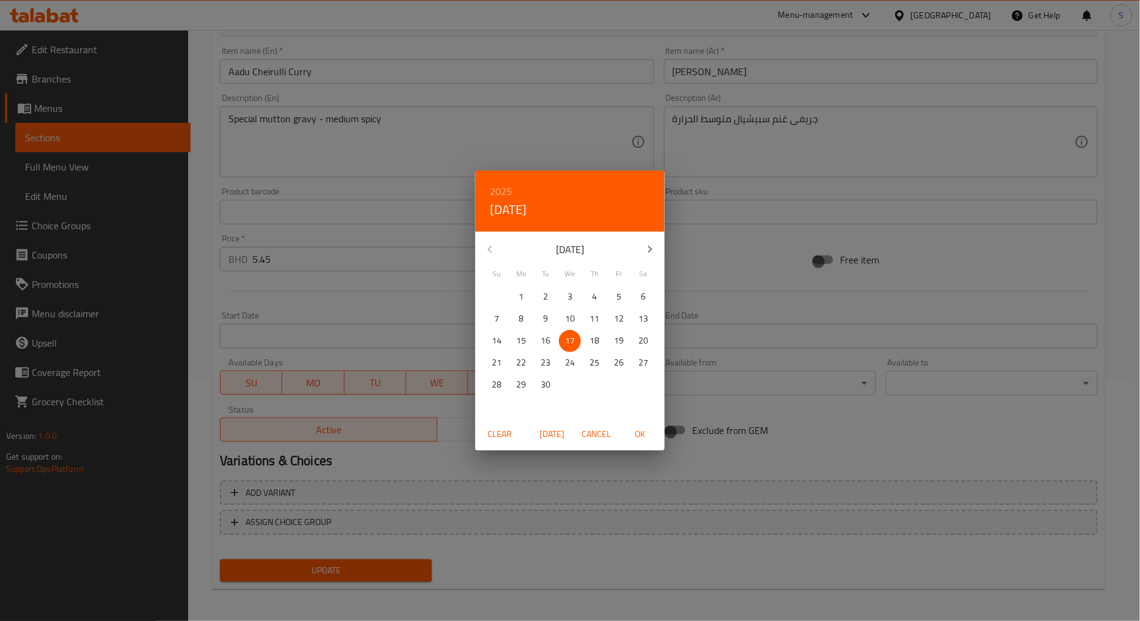
click at [599, 339] on p "18" at bounding box center [594, 340] width 10 height 15
click at [641, 429] on span "OK" at bounding box center [640, 433] width 29 height 15
type input "[DATE]"
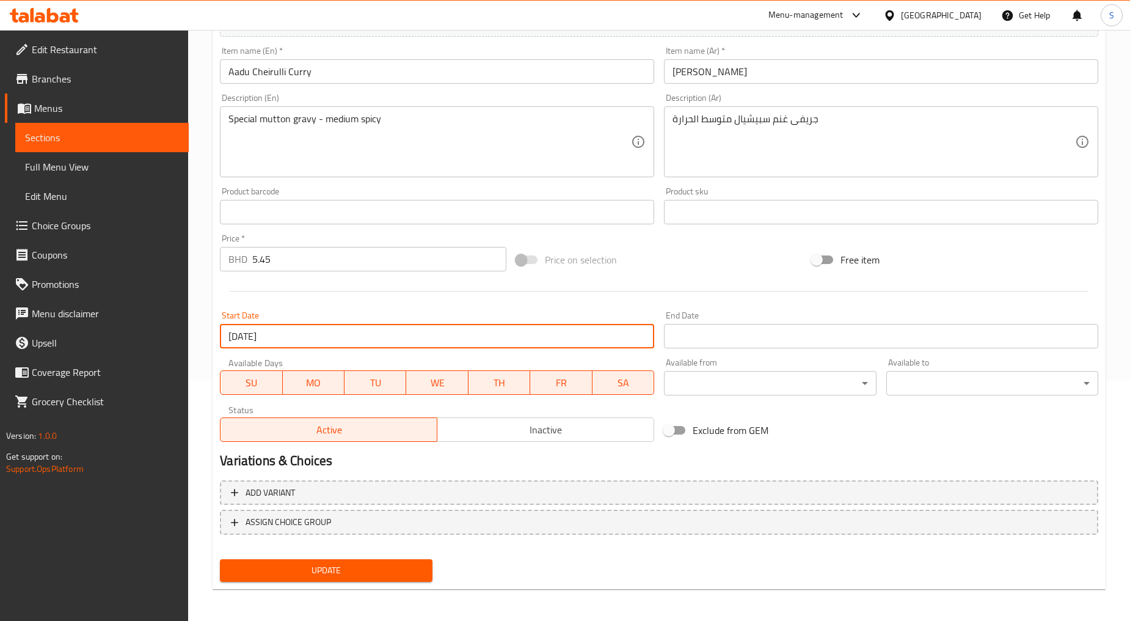
click at [725, 333] on input "Start Date" at bounding box center [881, 336] width 434 height 24
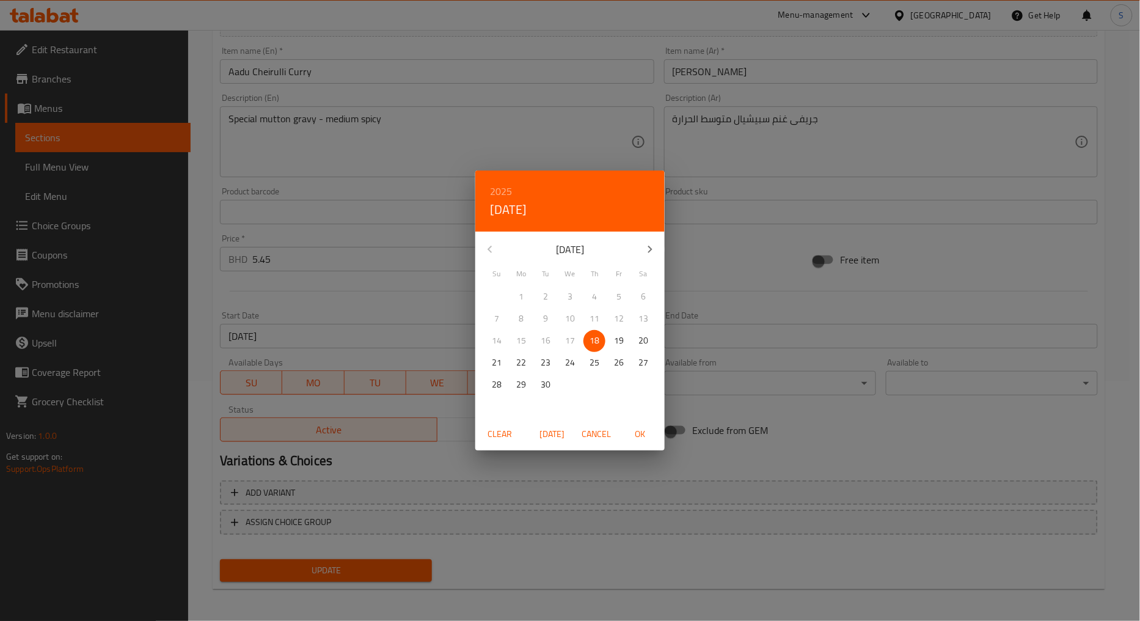
click at [611, 343] on span "19" at bounding box center [619, 340] width 22 height 15
click at [638, 435] on span "OK" at bounding box center [640, 433] width 29 height 15
type input "[DATE]"
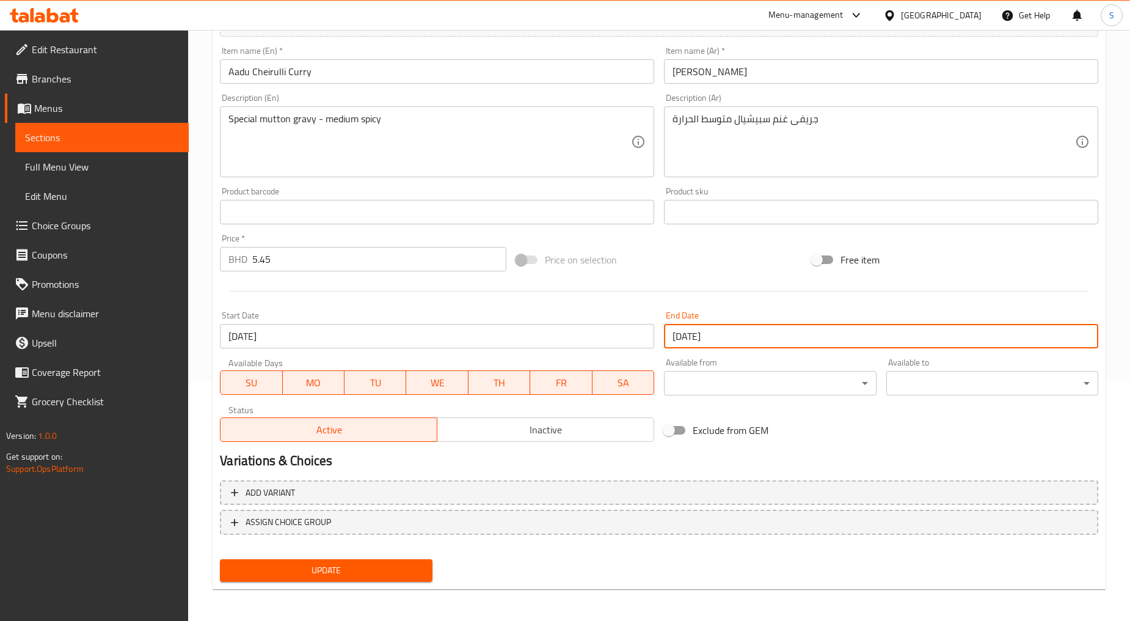
click at [344, 572] on span "Update" at bounding box center [326, 570] width 192 height 15
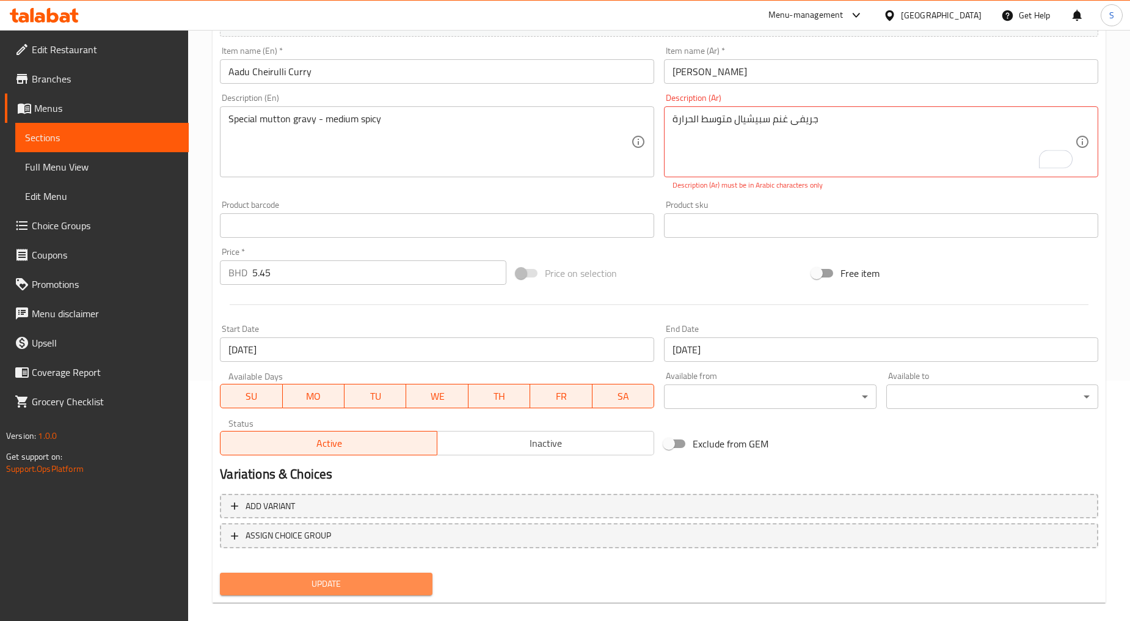
click at [362, 589] on button "Update" at bounding box center [326, 583] width 212 height 23
click at [731, 156] on textarea "جريفى غنم سبيشيال متوسط ​​الحرارة" at bounding box center [874, 142] width 403 height 58
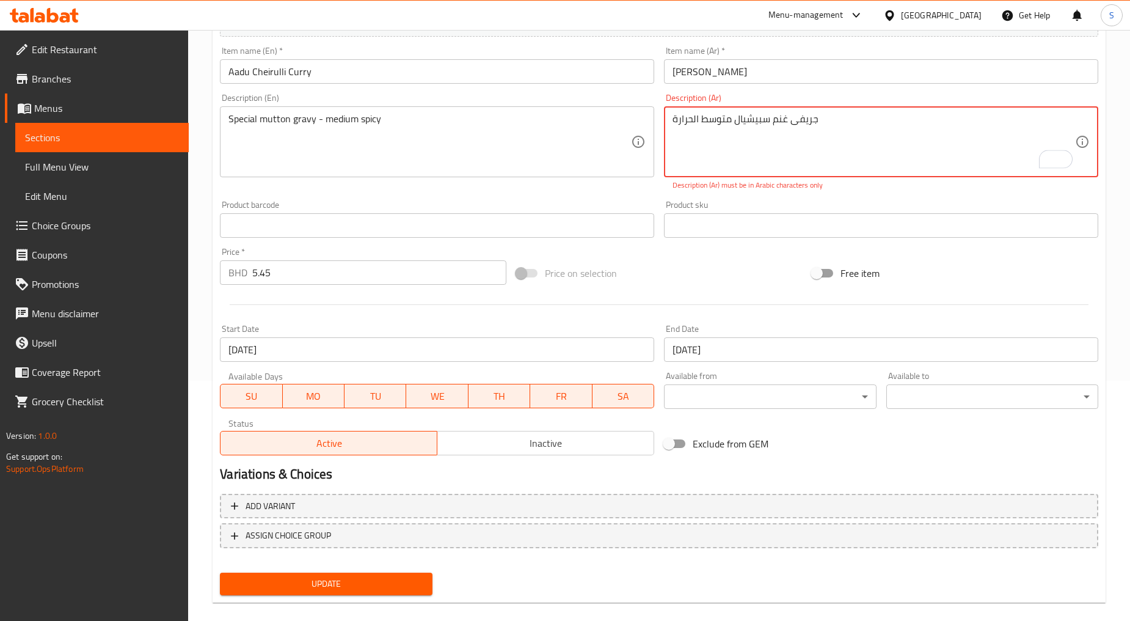
click at [731, 156] on textarea "جريفى غنم سبيشيال متوسط ​​الحرارة" at bounding box center [874, 142] width 403 height 58
click at [863, 147] on textarea "جريفى غنم سبيشيال متوسط ​​الحرارة" at bounding box center [874, 142] width 403 height 58
drag, startPoint x: 990, startPoint y: 119, endPoint x: 877, endPoint y: 123, distance: 113.1
click at [877, 123] on textarea "جريفى غنم سبيشيال متوسط ​​الحرارة" at bounding box center [874, 142] width 403 height 58
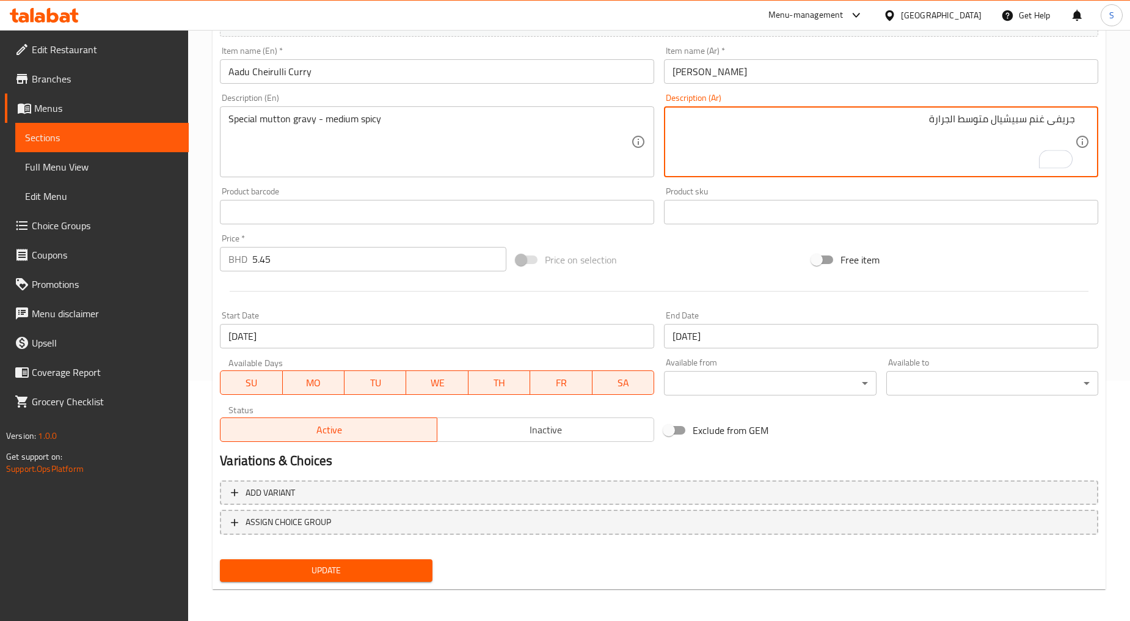
click at [945, 116] on textarea "جريفى غنم سبيشيال متوسط الجرارة" at bounding box center [874, 142] width 403 height 58
type textarea "جريفى غنم سبيشيال متوسط الحرارة"
click at [346, 572] on span "Update" at bounding box center [326, 570] width 192 height 15
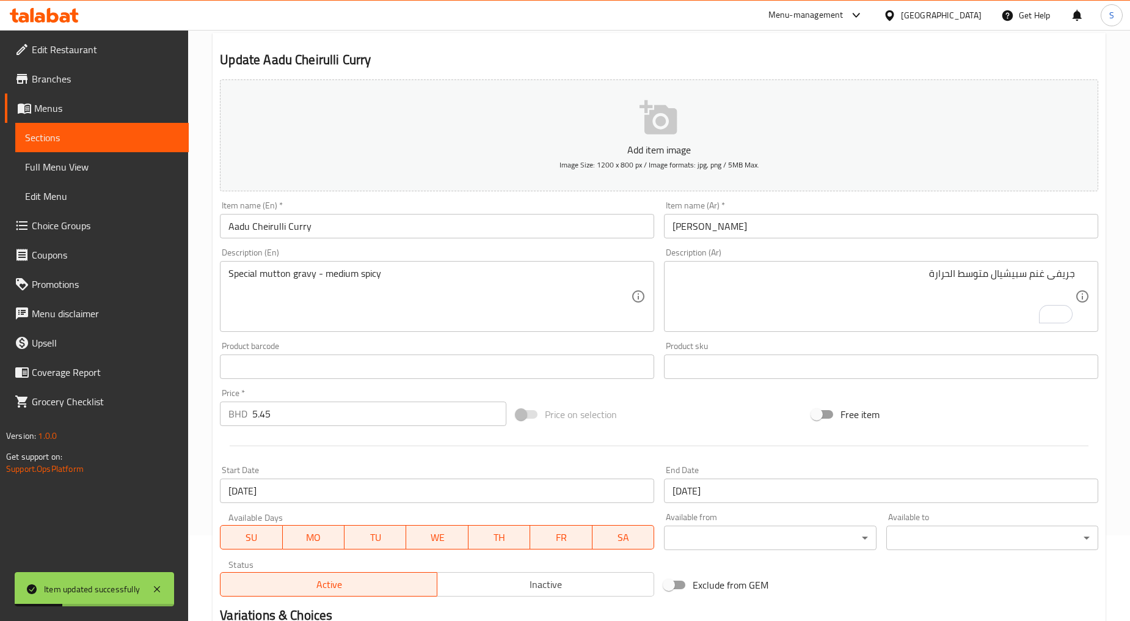
scroll to position [0, 0]
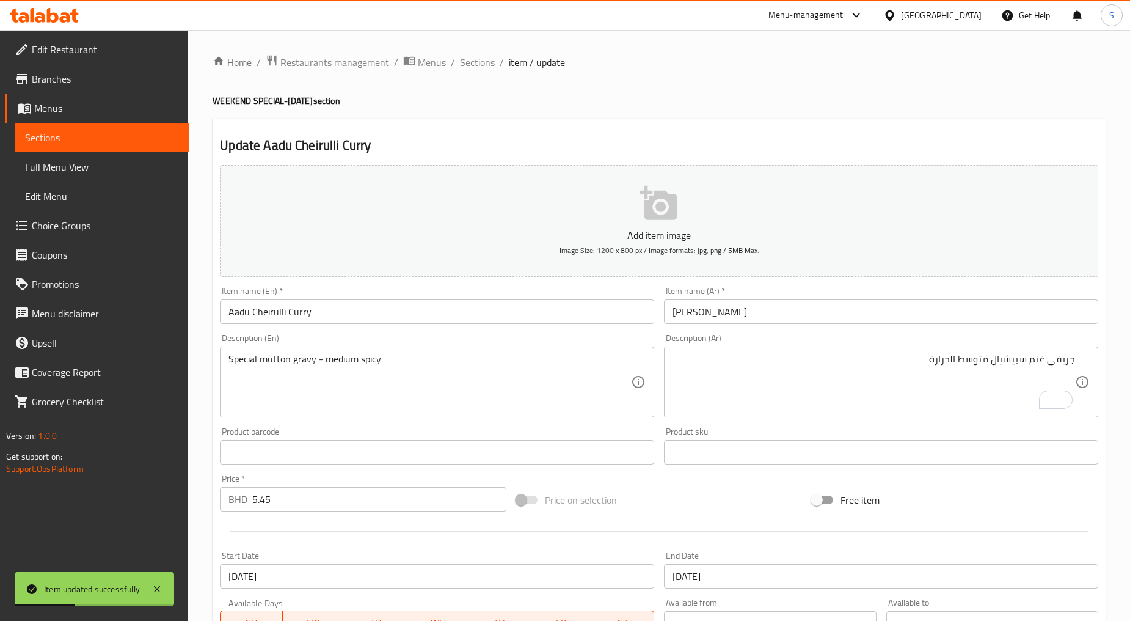
click at [463, 63] on span "Sections" at bounding box center [477, 62] width 35 height 15
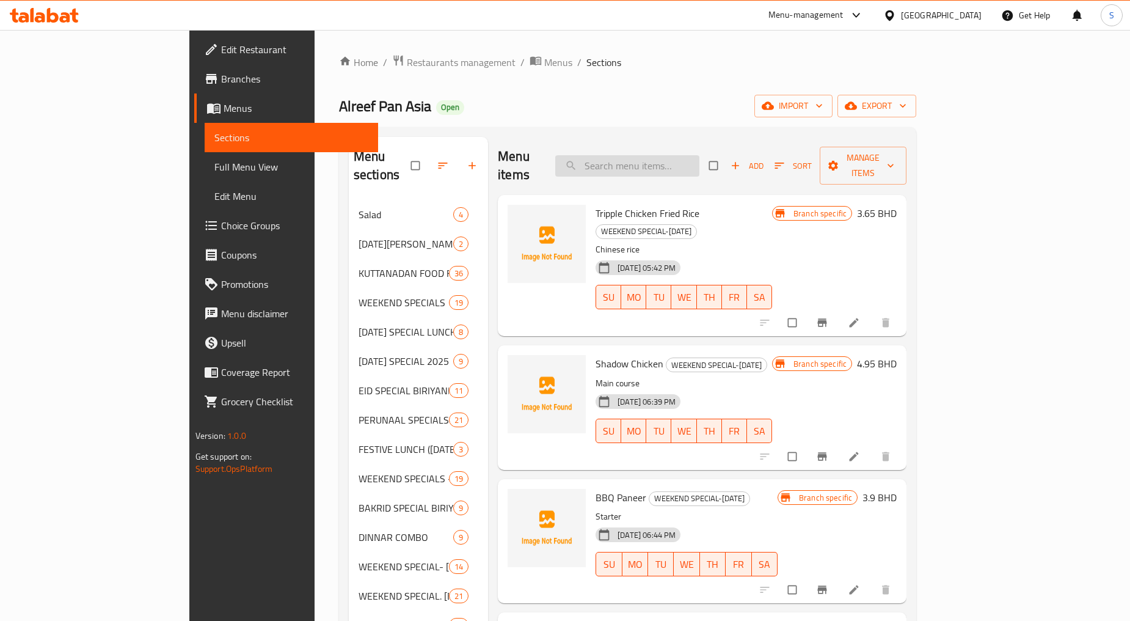
click at [666, 163] on input "search" at bounding box center [627, 165] width 144 height 21
paste input "Aadu Cheirulli Curry"
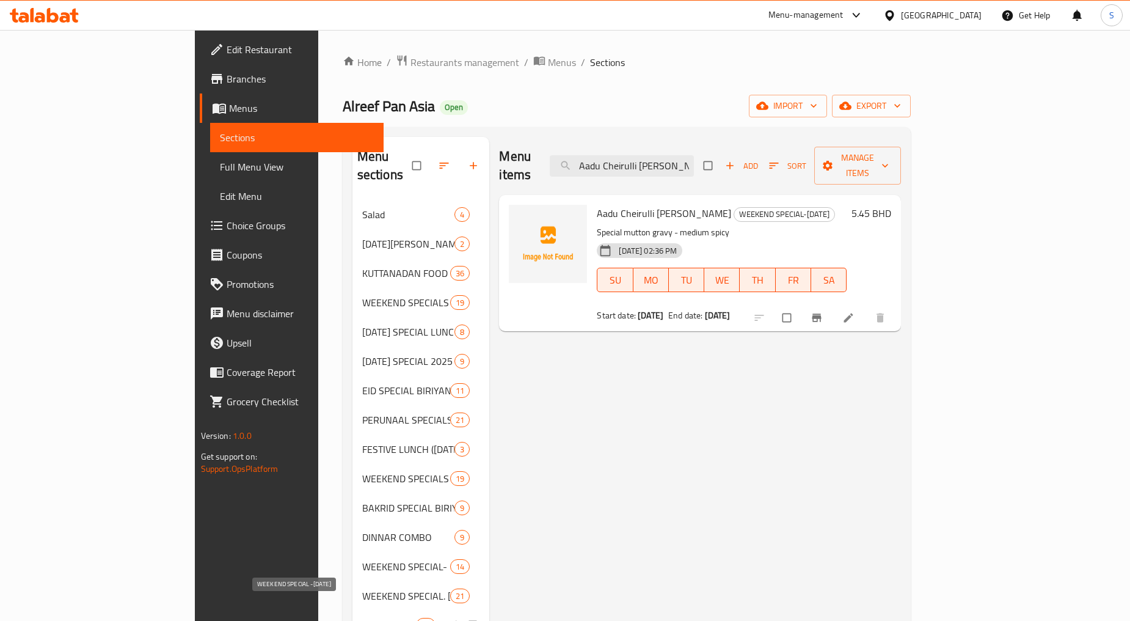
type input "Aadu Cheirulli Curry"
click at [362, 618] on span "WEEKEND SPECIAL -[DATE]" at bounding box center [389, 625] width 54 height 15
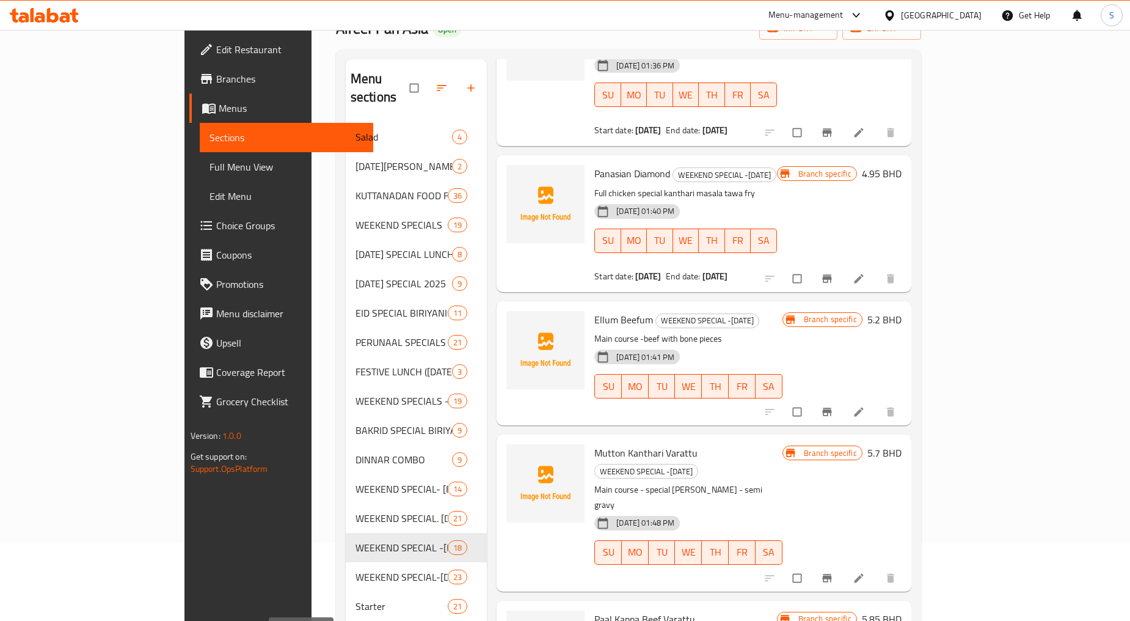
scroll to position [203, 0]
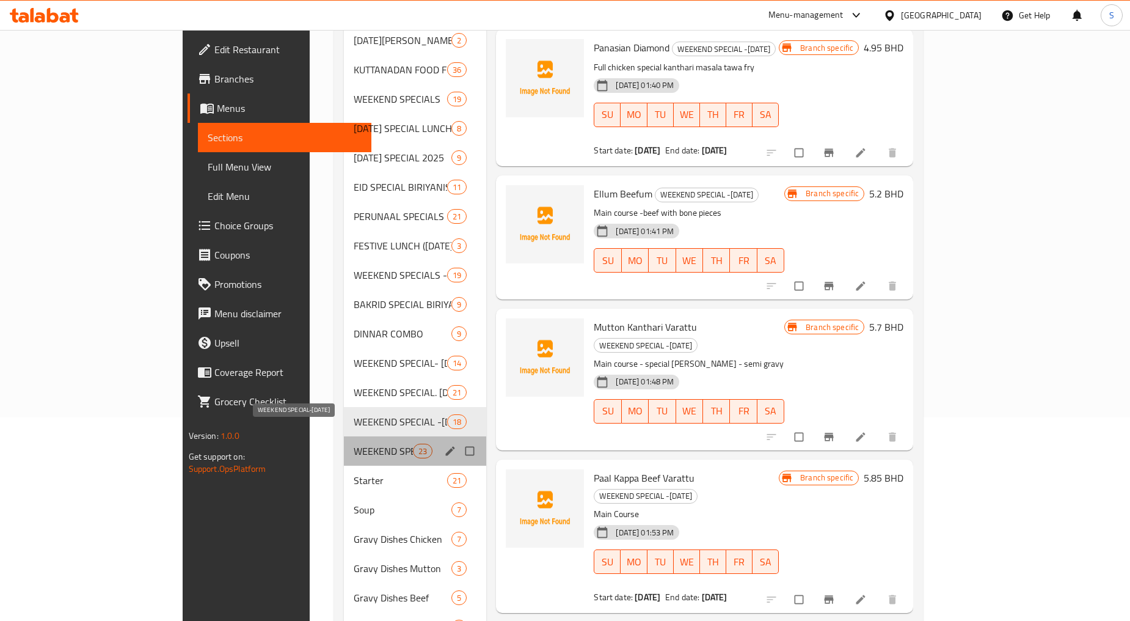
click at [354, 443] on span "WEEKEND SPECIAL-[DATE]" at bounding box center [383, 450] width 59 height 15
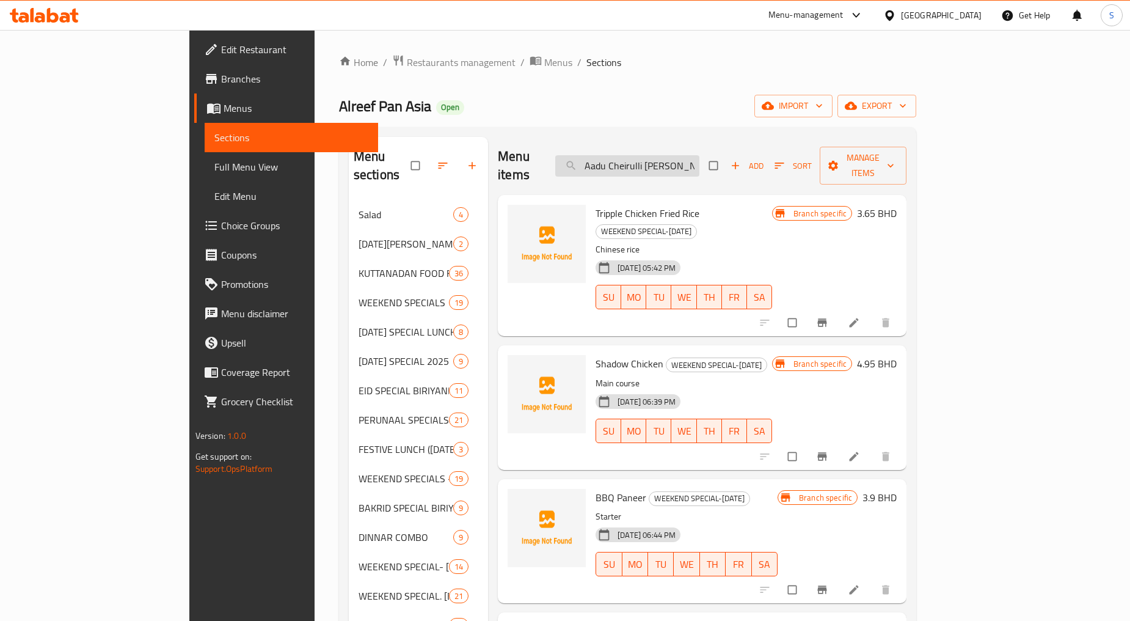
click at [693, 165] on input "Aadu Cheirulli Curry" at bounding box center [627, 165] width 144 height 21
paste input "Aadu Cheirulli Curry"
type input "Aadu Cheirulli Curry"
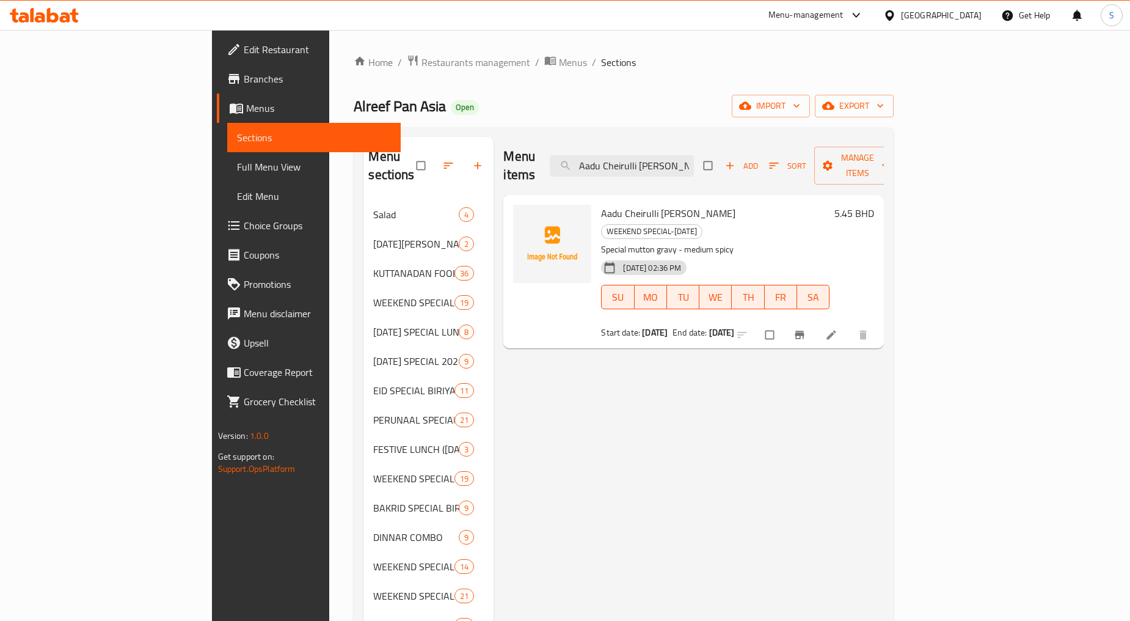
click at [884, 102] on span "export" at bounding box center [854, 105] width 59 height 15
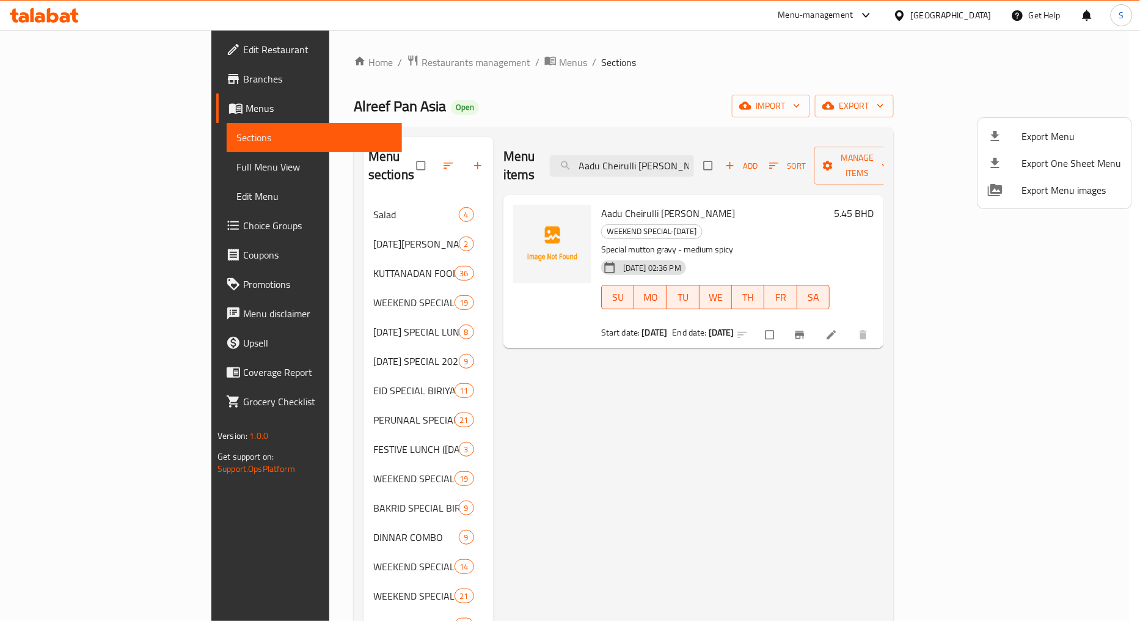
click at [1036, 131] on span "Export Menu" at bounding box center [1072, 136] width 100 height 15
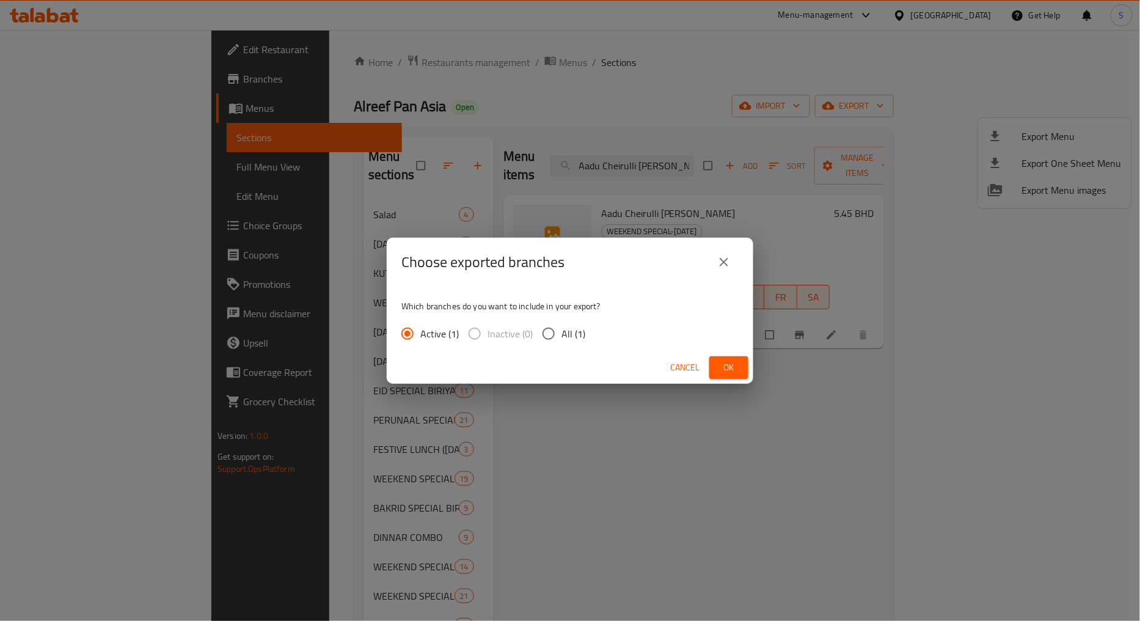
click at [570, 338] on span "All (1)" at bounding box center [573, 333] width 24 height 15
click at [561, 338] on input "All (1)" at bounding box center [549, 334] width 26 height 26
radio input "true"
click at [717, 364] on button "Ok" at bounding box center [728, 367] width 39 height 23
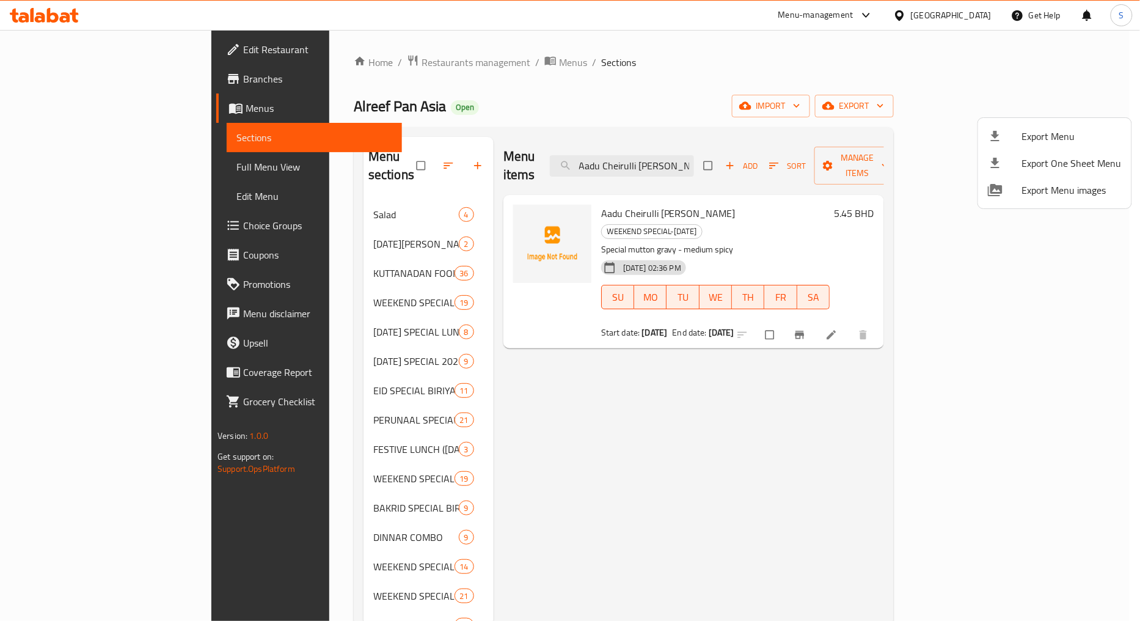
click at [941, 65] on div at bounding box center [570, 310] width 1140 height 621
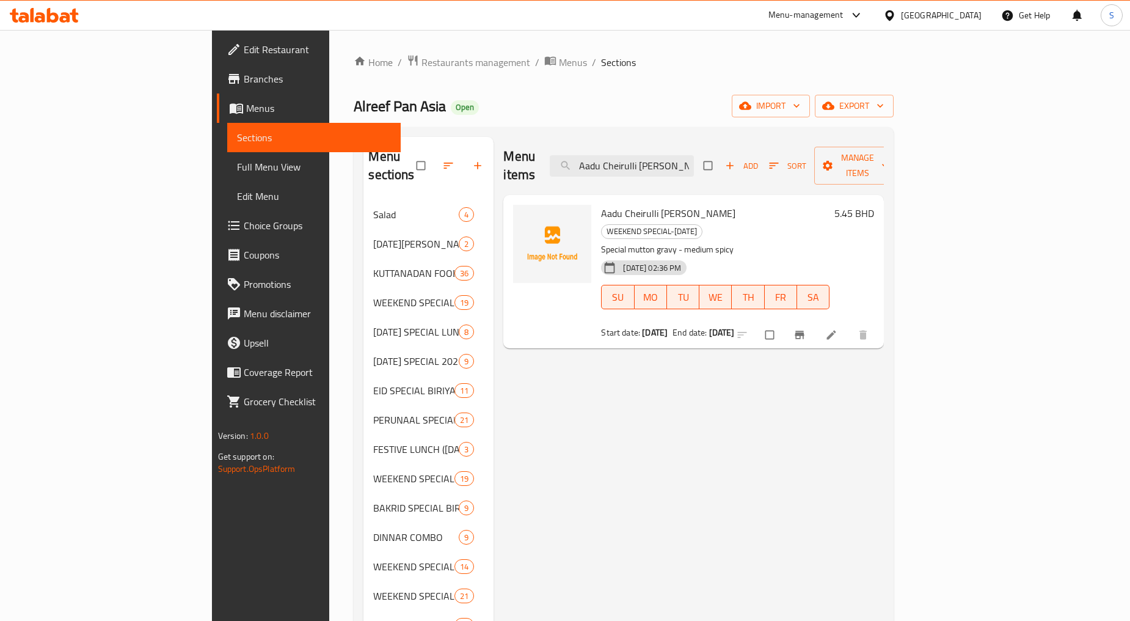
click at [970, 9] on div "[GEOGRAPHIC_DATA]" at bounding box center [941, 15] width 81 height 13
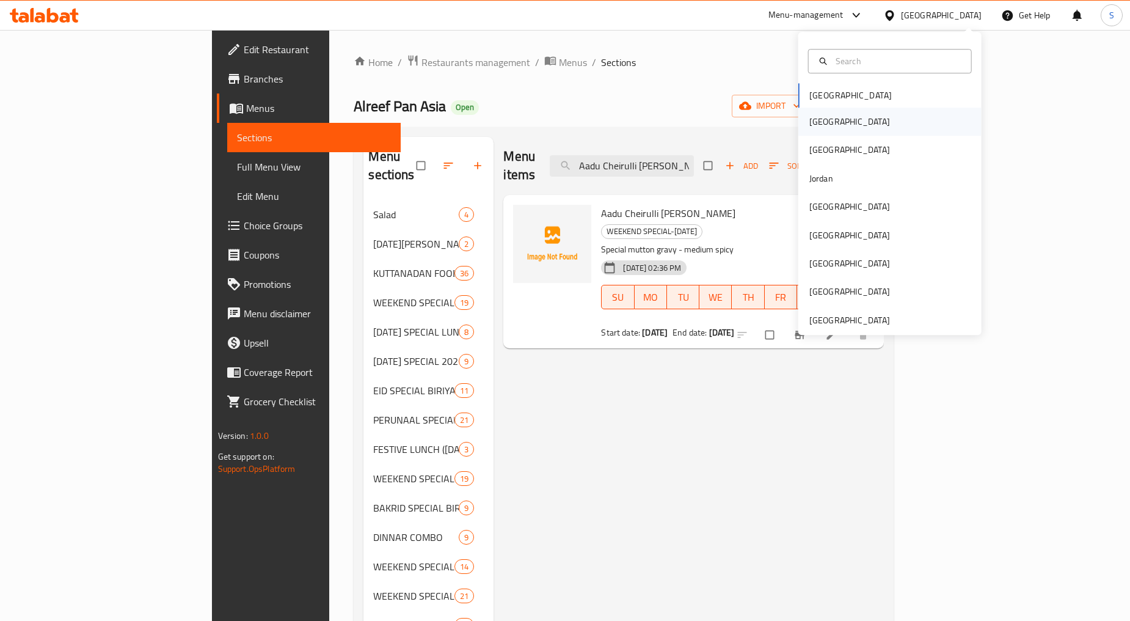
click at [822, 130] on div "Egypt" at bounding box center [850, 122] width 100 height 28
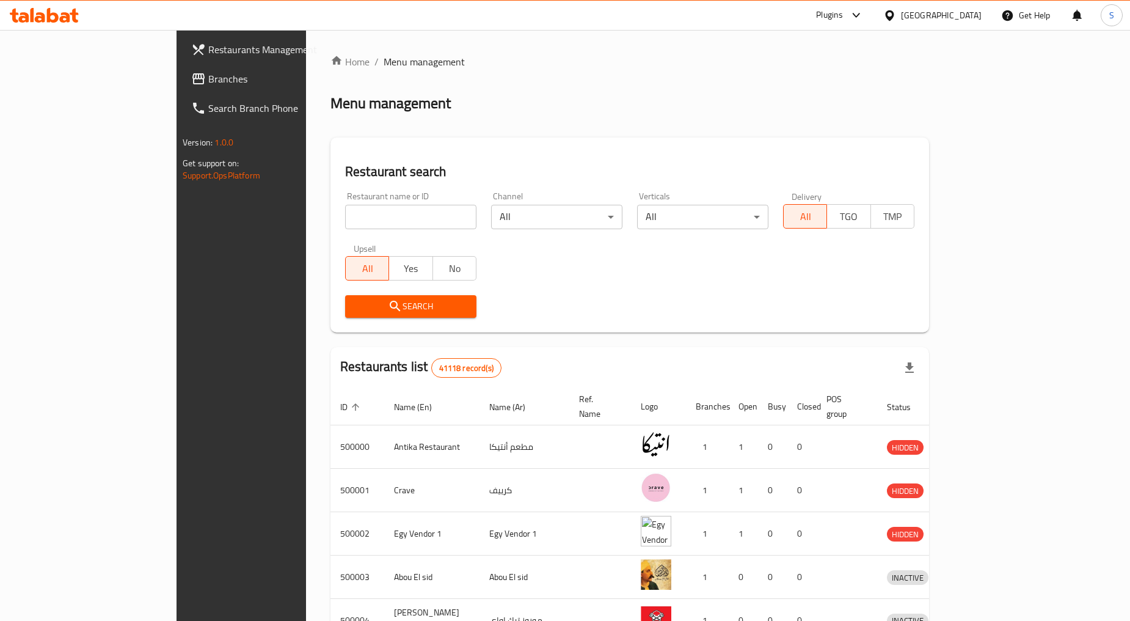
click at [354, 244] on label "Upsell" at bounding box center [365, 248] width 23 height 9
click at [345, 214] on input "search" at bounding box center [410, 217] width 131 height 24
paste input "734270"
type input "734270"
click button "Search" at bounding box center [410, 306] width 131 height 23
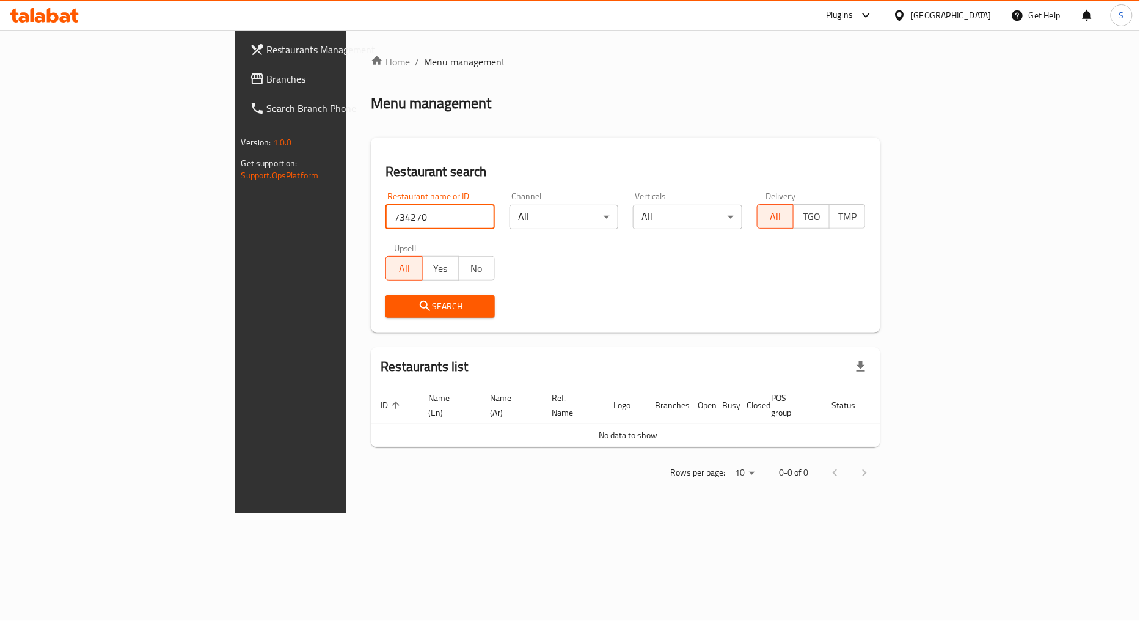
click at [385, 218] on input "734270" at bounding box center [439, 217] width 109 height 24
click at [267, 76] on span "Branches" at bounding box center [341, 78] width 149 height 15
